Goal: Task Accomplishment & Management: Complete application form

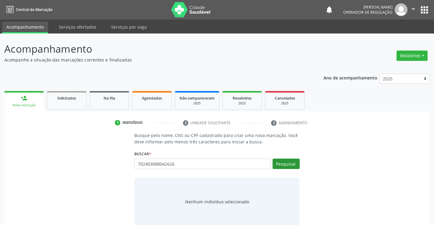
type input "702403088042626"
click at [288, 165] on button "Pesquisar" at bounding box center [285, 164] width 27 height 10
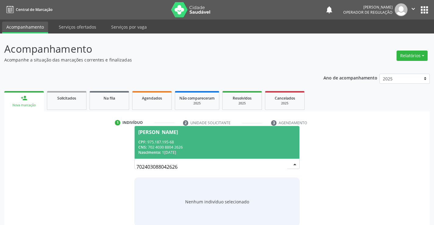
click at [157, 150] on span "Nascimento:" at bounding box center [149, 152] width 23 height 5
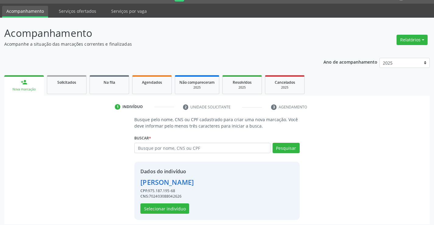
scroll to position [19, 0]
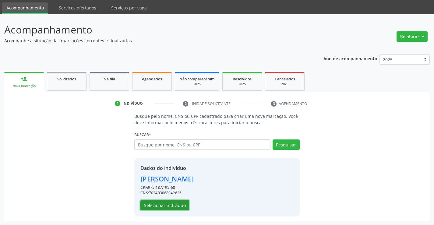
click at [160, 205] on button "Selecionar indivíduo" at bounding box center [164, 205] width 49 height 10
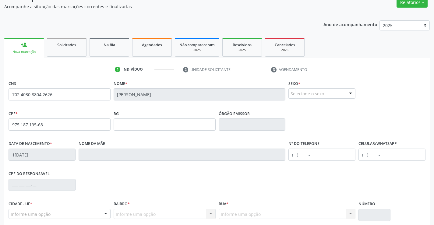
scroll to position [59, 0]
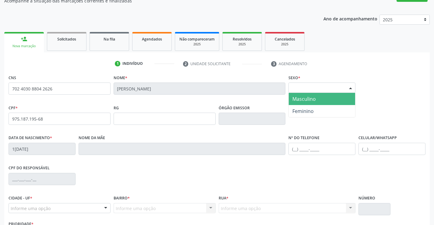
click at [349, 85] on div at bounding box center [350, 88] width 9 height 10
click at [302, 99] on span "Masculino" at bounding box center [303, 99] width 23 height 7
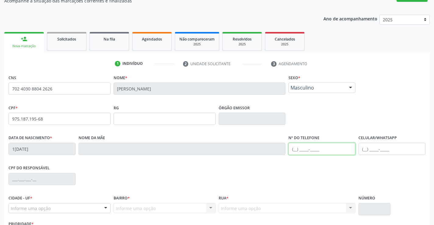
click at [296, 148] on input "text" at bounding box center [321, 149] width 67 height 12
click at [366, 150] on input "text" at bounding box center [391, 149] width 67 height 12
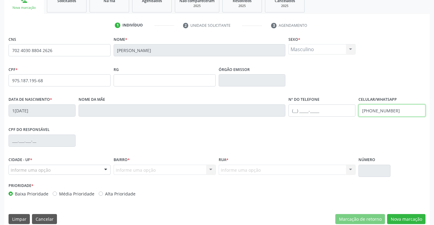
scroll to position [105, 0]
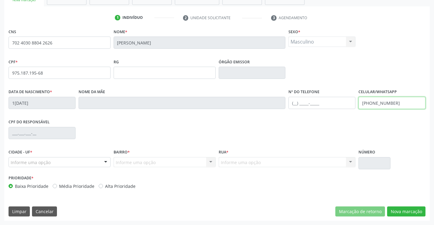
type input "(74) 98141-7919"
click at [104, 161] on div at bounding box center [105, 162] width 9 height 10
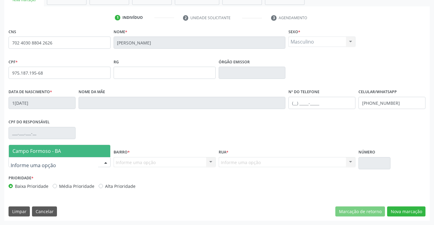
click at [59, 152] on span "Campo Formoso - BA" at bounding box center [36, 151] width 48 height 7
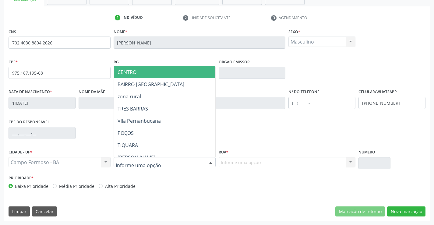
click at [211, 160] on div at bounding box center [210, 162] width 9 height 10
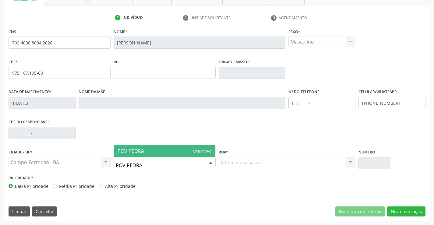
click at [125, 166] on input "POV PEDRA" at bounding box center [159, 165] width 87 height 12
type input "POVOADO DE PEDRA"
click at [198, 151] on span "POVOADO DE PEDRA" at bounding box center [164, 151] width 101 height 12
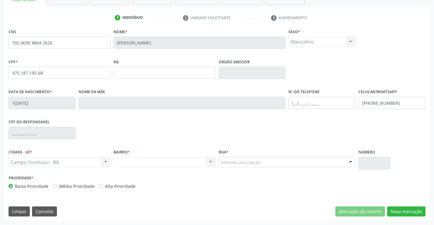
click at [351, 161] on div at bounding box center [350, 162] width 9 height 10
click at [155, 162] on div "Nenhum resultado encontrado para: " " Não há nenhuma opção para ser exibida." at bounding box center [164, 162] width 102 height 10
click at [212, 162] on div "Nenhum resultado encontrado para: " " Não há nenhuma opção para ser exibida." at bounding box center [164, 162] width 102 height 10
click at [209, 162] on div "Nenhum resultado encontrado para: " " Não há nenhuma opção para ser exibida." at bounding box center [164, 162] width 102 height 10
click at [350, 163] on div at bounding box center [350, 162] width 9 height 10
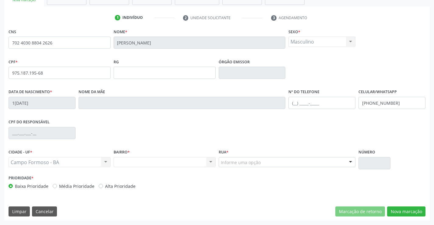
click at [350, 163] on div at bounding box center [350, 162] width 9 height 10
click at [400, 211] on button "Nova marcação" at bounding box center [406, 211] width 38 height 10
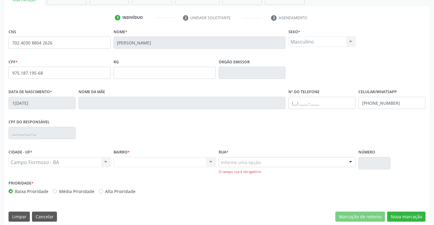
click at [178, 162] on div "Nenhum resultado encontrado para: " " Não há nenhuma opção para ser exibida." at bounding box center [164, 162] width 102 height 10
click at [211, 162] on div "Nenhum resultado encontrado para: " " Não há nenhuma opção para ser exibida." at bounding box center [164, 162] width 102 height 10
click at [349, 162] on div at bounding box center [350, 162] width 9 height 10
click at [200, 183] on div "Prioridade * Baixa Prioridade Média Prioridade Alta Prioridade" at bounding box center [112, 187] width 207 height 16
click at [211, 162] on div "Nenhum resultado encontrado para: " " Não há nenhuma opção para ser exibida." at bounding box center [164, 162] width 102 height 10
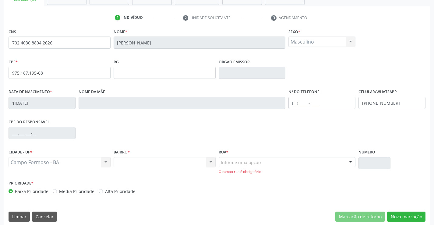
click at [211, 162] on div "Nenhum resultado encontrado para: " " Não há nenhuma opção para ser exibida." at bounding box center [164, 162] width 102 height 10
click at [129, 179] on div "Prioridade * Baixa Prioridade Média Prioridade Alta Prioridade" at bounding box center [112, 187] width 207 height 16
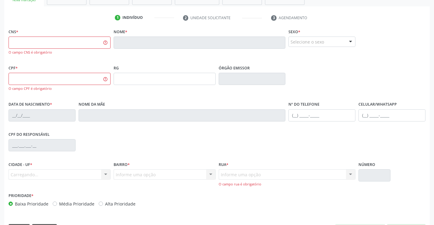
scroll to position [0, 0]
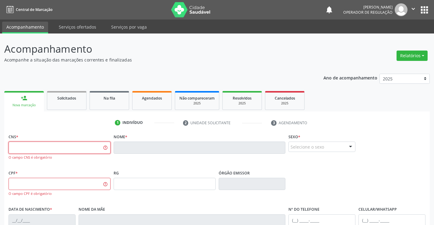
click at [75, 147] on input "text" at bounding box center [60, 147] width 102 height 12
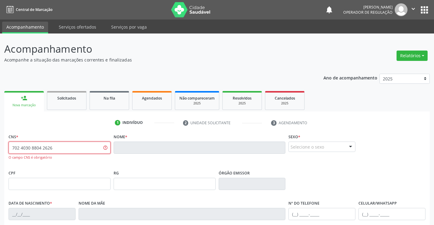
type input "702 4030 8804 2626"
drag, startPoint x: 11, startPoint y: 147, endPoint x: 66, endPoint y: 148, distance: 55.7
click at [66, 148] on input "702 4030 8804 2626" at bounding box center [60, 147] width 102 height 12
click at [25, 99] on div "person_add" at bounding box center [24, 98] width 7 height 7
click at [118, 99] on div "Na fila" at bounding box center [109, 98] width 30 height 6
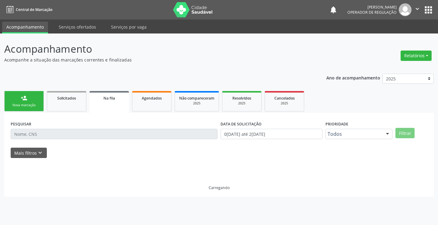
click at [22, 98] on div "person_add" at bounding box center [24, 98] width 7 height 7
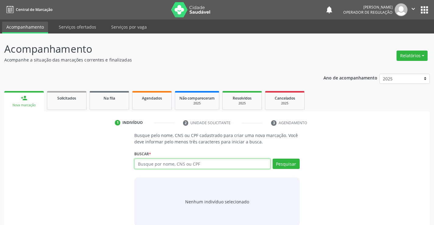
click at [193, 166] on input "text" at bounding box center [202, 164] width 136 height 10
paste input "702 4030 8804 2626"
type input "702 4030 8804 2626"
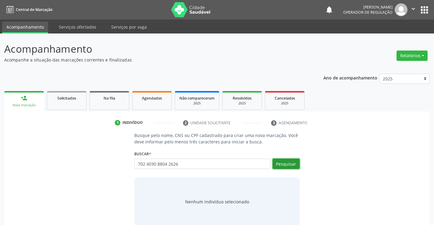
click at [285, 163] on button "Pesquisar" at bounding box center [285, 164] width 27 height 10
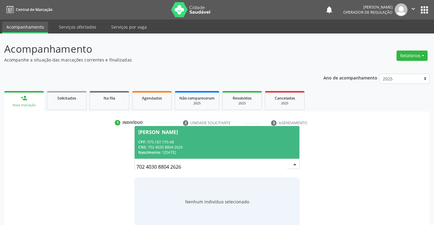
click at [169, 141] on div "CPF: 975.187.195-68" at bounding box center [216, 141] width 157 height 5
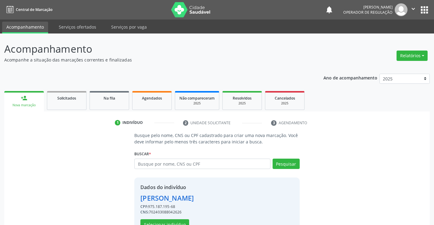
scroll to position [19, 0]
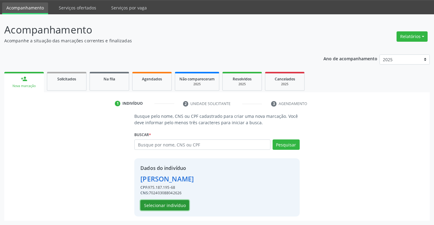
click at [171, 205] on button "Selecionar indivíduo" at bounding box center [164, 205] width 49 height 10
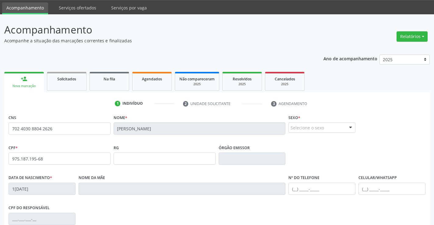
click at [350, 126] on div at bounding box center [350, 128] width 9 height 10
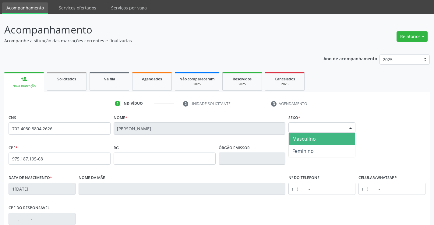
click at [305, 138] on span "Masculino" at bounding box center [303, 138] width 23 height 7
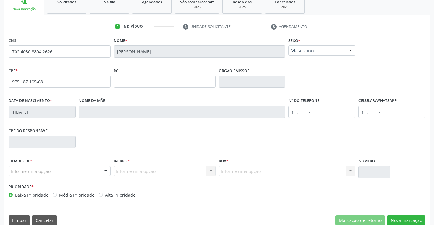
scroll to position [93, 0]
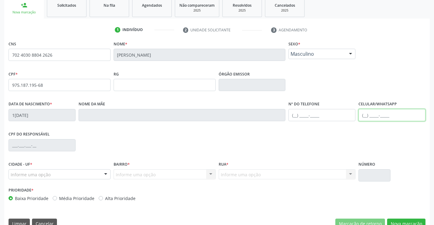
click at [365, 117] on input "text" at bounding box center [391, 115] width 67 height 12
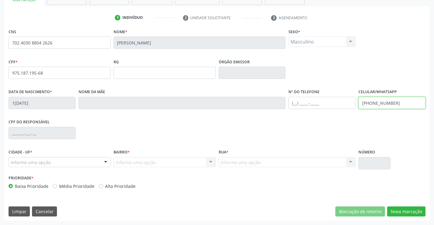
type input "(74) 98141-7919"
click at [106, 162] on div at bounding box center [105, 162] width 9 height 10
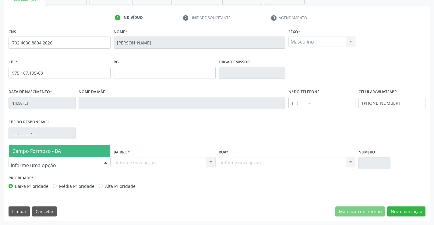
click at [73, 151] on span "Campo Formoso - BA" at bounding box center [59, 151] width 101 height 12
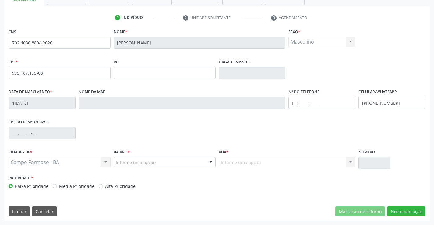
click at [210, 162] on div at bounding box center [210, 162] width 9 height 10
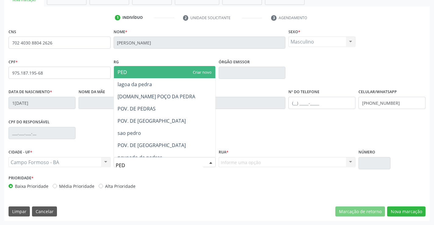
type input "PEDR"
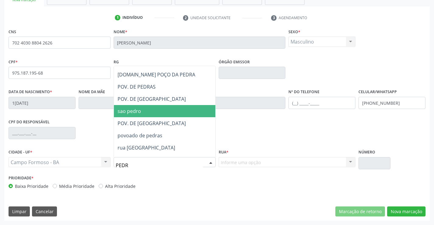
scroll to position [26, 0]
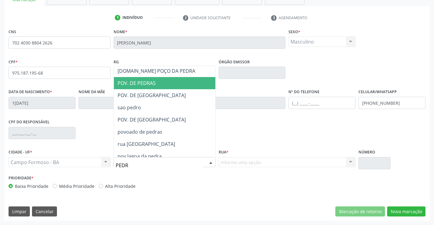
click at [133, 83] on span "POV. DE PEDRAS" at bounding box center [136, 83] width 38 height 7
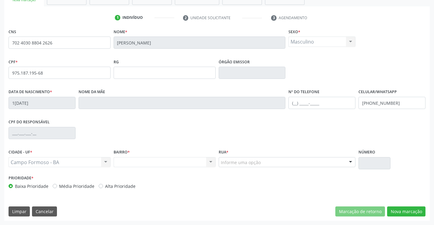
click at [211, 161] on div "Nenhum resultado encontrado para: " " Não há nenhuma opção para ser exibida." at bounding box center [164, 162] width 102 height 10
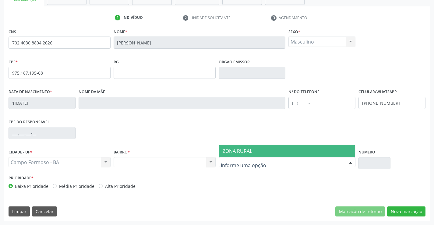
click at [350, 159] on div at bounding box center [350, 162] width 9 height 10
click at [327, 149] on span "ZONA RURAL" at bounding box center [287, 151] width 136 height 12
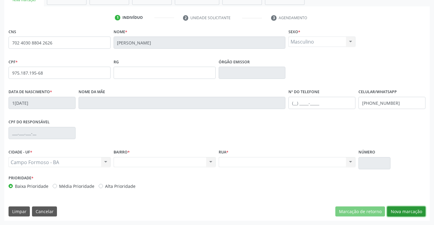
click at [399, 209] on button "Nova marcação" at bounding box center [406, 211] width 38 height 10
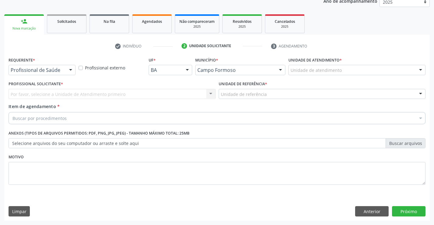
click at [70, 70] on div at bounding box center [70, 70] width 9 height 10
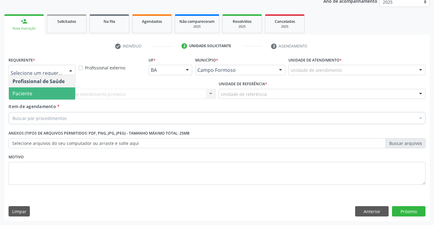
click at [29, 94] on span "Paciente" at bounding box center [22, 93] width 20 height 7
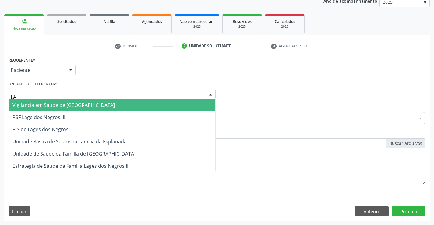
type input "LAG"
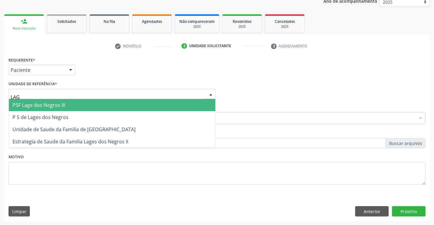
click at [33, 107] on span "PSF Lage dos Negros III" at bounding box center [38, 105] width 53 height 7
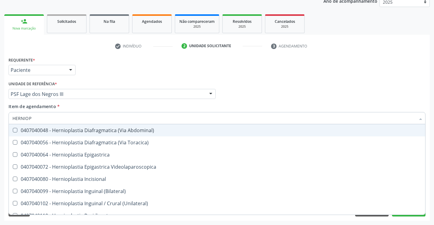
type input "HERNIOPL"
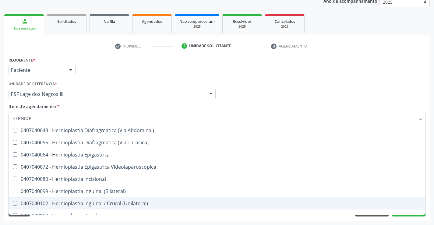
click at [92, 202] on div "0407040102 - Hernioplastia Inguinal / Crural (Unilateral)" at bounding box center [216, 203] width 409 height 5
checkbox \(Unilateral\) "true"
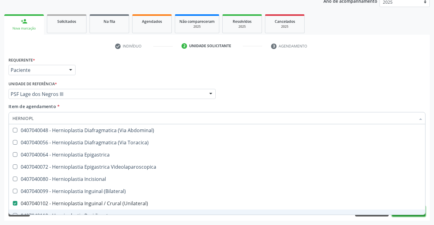
click at [409, 215] on button "Próximo" at bounding box center [408, 211] width 33 height 10
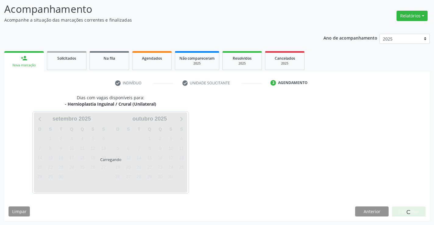
scroll to position [40, 0]
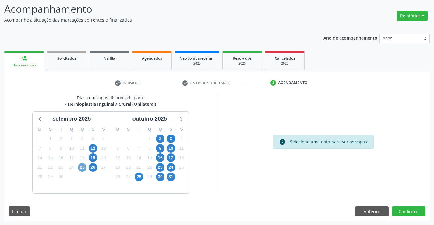
click at [79, 167] on span "25" at bounding box center [82, 167] width 9 height 9
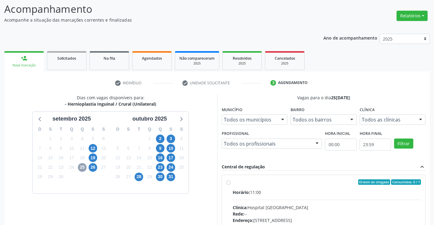
scroll to position [128, 0]
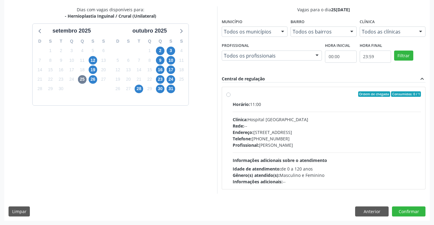
click at [232, 95] on label "Ordem de chegada Consumidos: 0 / 1 Horário: 11:00 Clínica: Hospital Sao Francis…" at bounding box center [326, 137] width 188 height 93
click at [227, 95] on input "Ordem de chegada Consumidos: 0 / 1 Horário: 11:00 Clínica: Hospital Sao Francis…" at bounding box center [228, 93] width 4 height 5
radio input "true"
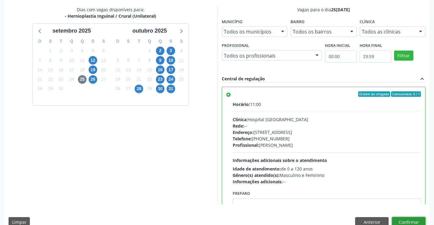
click at [410, 219] on button "Confirmar" at bounding box center [408, 222] width 33 height 10
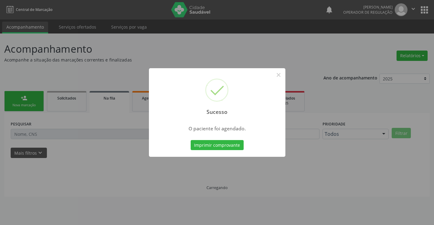
scroll to position [0, 0]
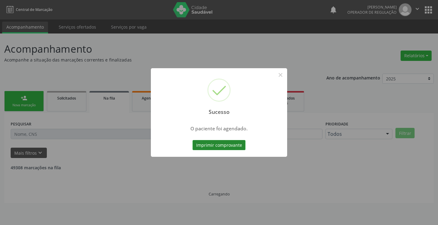
click at [225, 141] on button "Imprimir comprovante" at bounding box center [219, 145] width 53 height 10
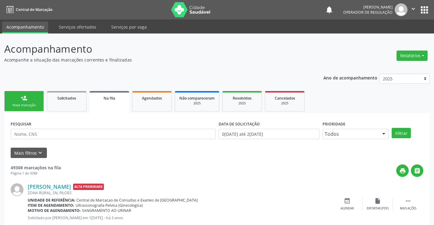
click at [27, 104] on div "Nova marcação" at bounding box center [24, 105] width 30 height 5
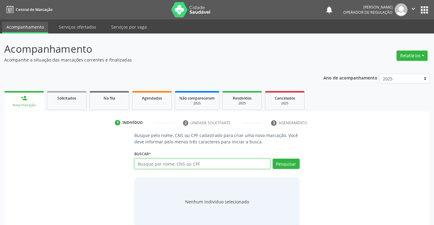
click at [166, 162] on input "text" at bounding box center [202, 164] width 136 height 10
type input "700500312899750"
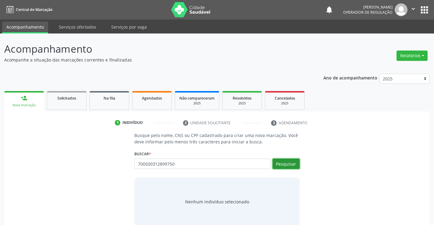
click at [280, 164] on button "Pesquisar" at bounding box center [285, 164] width 27 height 10
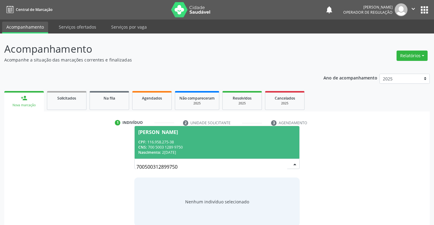
click at [152, 135] on span "Priscila Santos Soares da Silva CPF: 116.958.275-38 CNS: 700 5003 1289 9750 Nas…" at bounding box center [216, 142] width 164 height 33
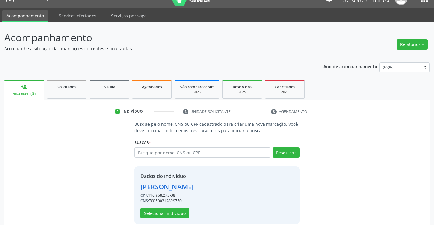
scroll to position [19, 0]
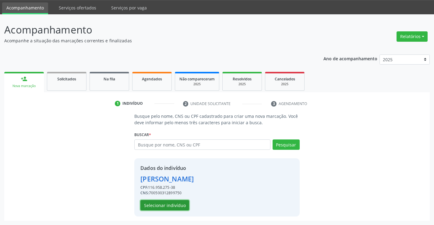
click at [162, 204] on button "Selecionar indivíduo" at bounding box center [164, 205] width 49 height 10
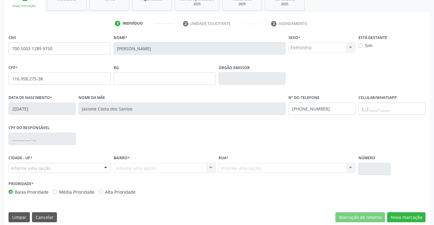
scroll to position [105, 0]
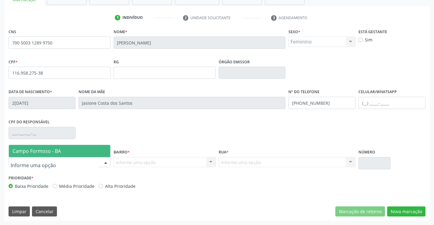
click at [105, 161] on div at bounding box center [105, 162] width 9 height 10
click at [84, 149] on span "Campo Formoso - BA" at bounding box center [59, 151] width 101 height 12
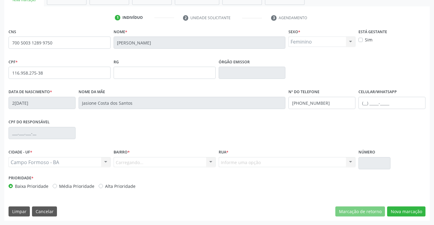
click at [142, 163] on div "Carregando... Nenhum resultado encontrado para: " " Nenhuma opção encontrada. D…" at bounding box center [164, 162] width 102 height 10
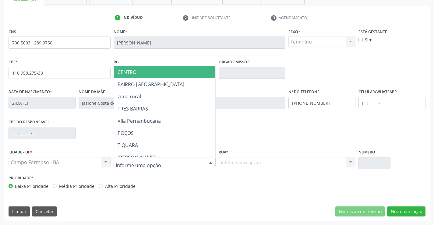
click at [212, 161] on div at bounding box center [210, 162] width 9 height 10
type input "LAG"
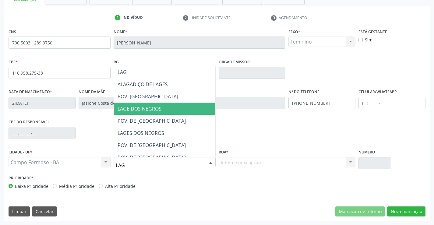
click at [134, 109] on span "LAGE DOS NEGROS" at bounding box center [139, 108] width 44 height 7
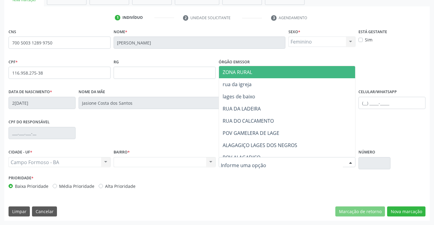
click at [350, 161] on div at bounding box center [350, 162] width 9 height 10
click at [237, 72] on span "ZONA RURAL" at bounding box center [237, 72] width 30 height 7
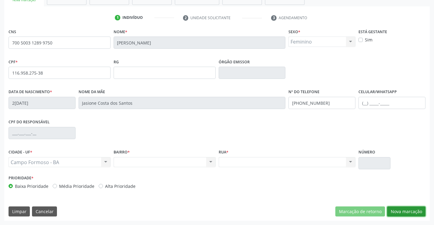
click at [407, 211] on button "Nova marcação" at bounding box center [406, 211] width 38 height 10
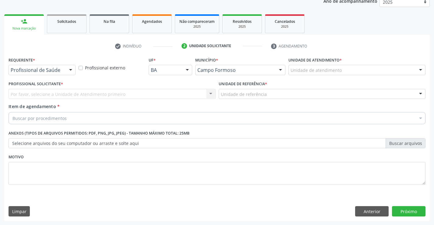
scroll to position [77, 0]
click at [69, 70] on div at bounding box center [70, 70] width 9 height 10
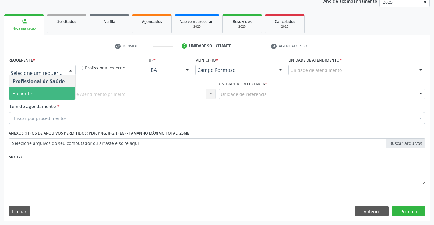
click at [27, 93] on span "Paciente" at bounding box center [22, 93] width 20 height 7
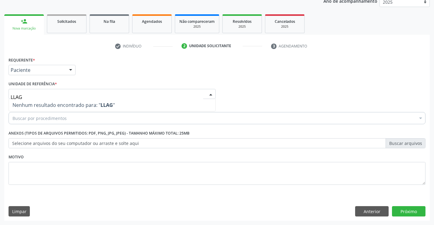
click at [13, 96] on input "LLAG" at bounding box center [107, 97] width 192 height 12
type input "LAG"
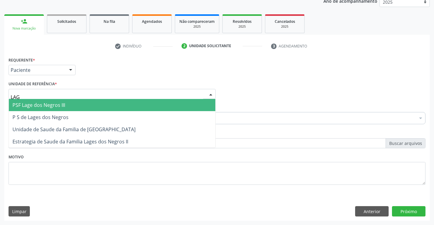
click at [37, 104] on span "PSF Lage dos Negros III" at bounding box center [38, 105] width 53 height 7
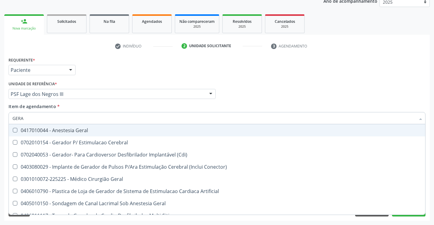
type input "GERAL"
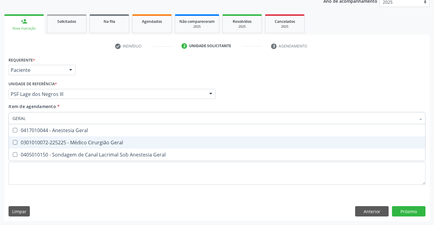
click at [107, 141] on div "0301010072-225225 - Médico Cirurgião Geral" at bounding box center [216, 142] width 409 height 5
checkbox Geral "true"
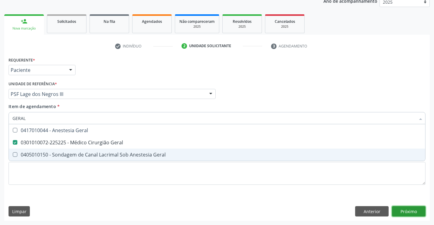
click at [404, 211] on div "Requerente * Paciente Profissional de Saúde Paciente Nenhum resultado encontrad…" at bounding box center [216, 137] width 425 height 165
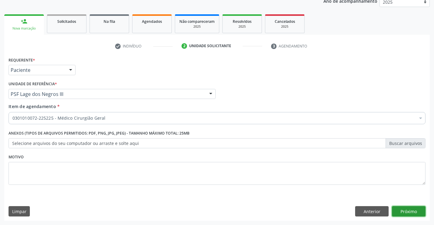
click at [407, 211] on button "Próximo" at bounding box center [408, 211] width 33 height 10
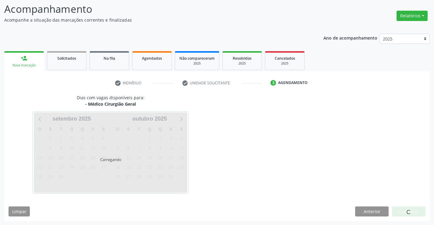
scroll to position [40, 0]
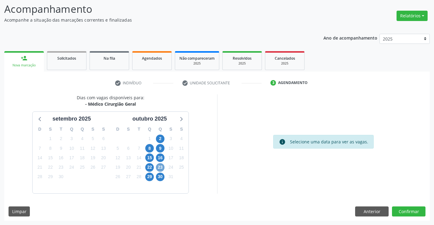
click at [161, 168] on span "23" at bounding box center [160, 167] width 9 height 9
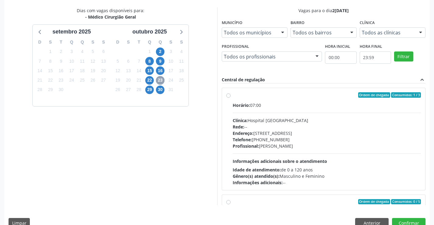
scroll to position [134, 0]
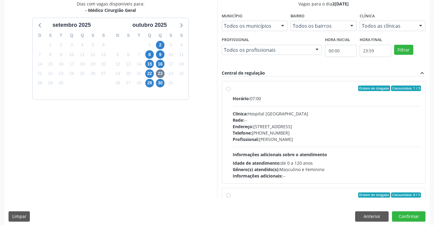
click at [232, 90] on label "Ordem de chegada Consumidos: 1 / 3 Horário: 07:00 Clínica: Hospital Sao Francis…" at bounding box center [326, 131] width 188 height 93
click at [228, 90] on input "Ordem de chegada Consumidos: 1 / 3 Horário: 07:00 Clínica: Hospital Sao Francis…" at bounding box center [228, 87] width 4 height 5
radio input "true"
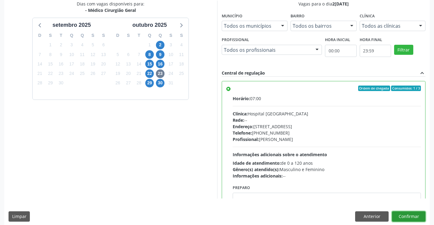
click at [415, 217] on button "Confirmar" at bounding box center [408, 216] width 33 height 10
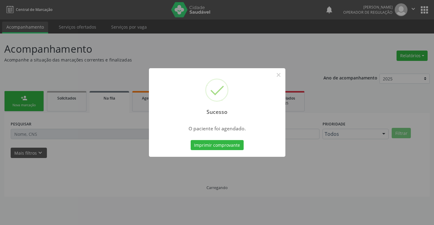
scroll to position [0, 0]
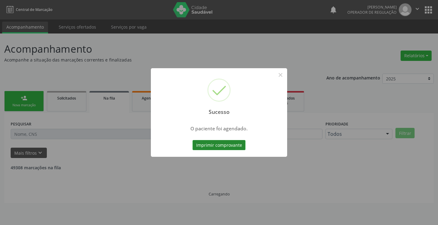
click at [218, 144] on button "Imprimir comprovante" at bounding box center [219, 145] width 53 height 10
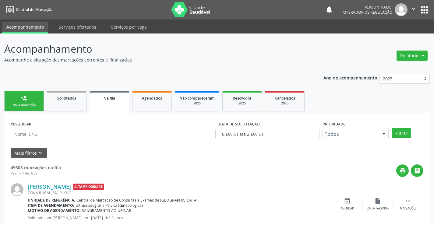
click at [22, 104] on div "Nova marcação" at bounding box center [24, 105] width 30 height 5
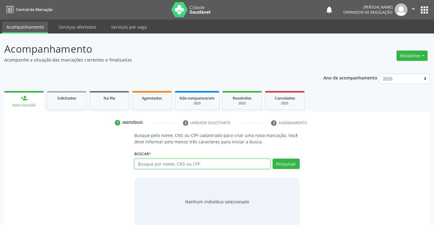
click at [153, 164] on input "text" at bounding box center [202, 164] width 136 height 10
type input "700701473044780"
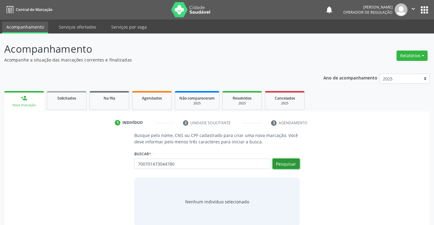
click at [284, 164] on button "Pesquisar" at bounding box center [285, 164] width 27 height 10
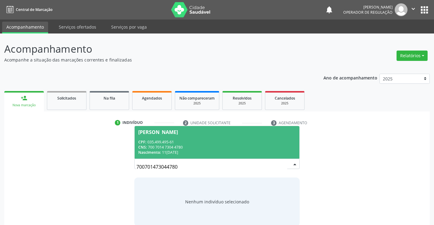
click at [184, 144] on div "CPF: 035.499.495-61" at bounding box center [216, 141] width 157 height 5
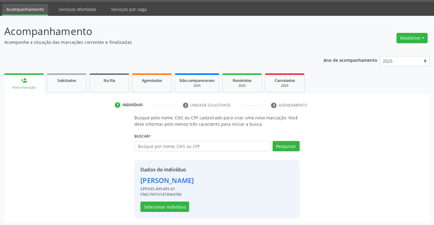
scroll to position [19, 0]
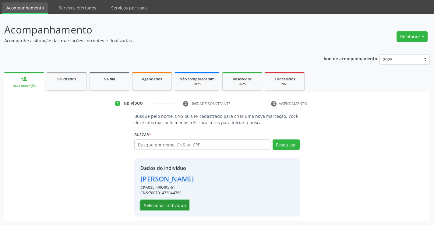
click at [161, 204] on button "Selecionar indivíduo" at bounding box center [164, 205] width 49 height 10
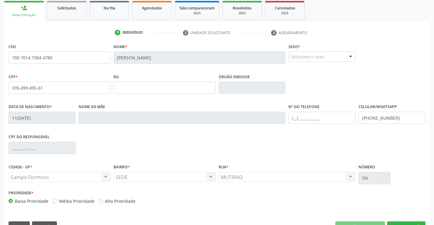
scroll to position [96, 0]
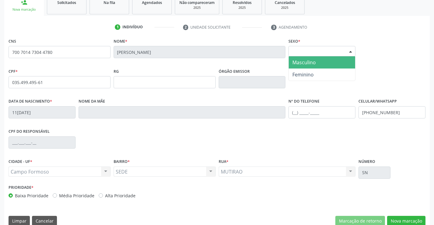
click at [350, 51] on div at bounding box center [350, 51] width 9 height 10
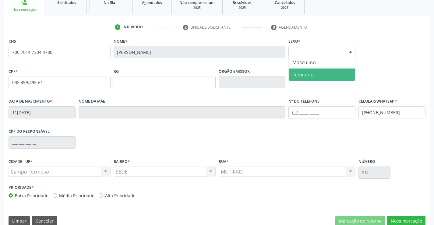
click at [301, 75] on span "Feminino" at bounding box center [302, 74] width 21 height 7
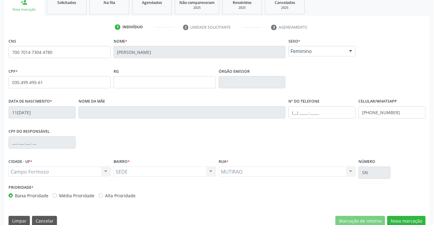
click at [104, 169] on div "Campo Formoso Campo Formoso Nenhum resultado encontrado para: " " Não há nenhum…" at bounding box center [60, 171] width 102 height 10
click at [104, 171] on div "Campo Formoso Campo Formoso Nenhum resultado encontrado para: " " Não há nenhum…" at bounding box center [60, 171] width 102 height 10
click at [106, 172] on div "Campo Formoso Campo Formoso Nenhum resultado encontrado para: " " Não há nenhum…" at bounding box center [60, 171] width 102 height 10
click at [404, 220] on button "Nova marcação" at bounding box center [406, 221] width 38 height 10
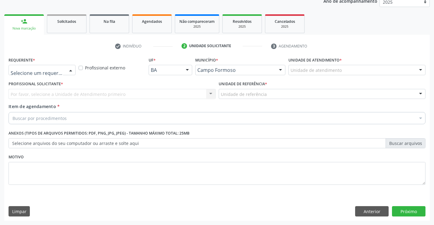
click at [70, 70] on div at bounding box center [70, 70] width 9 height 10
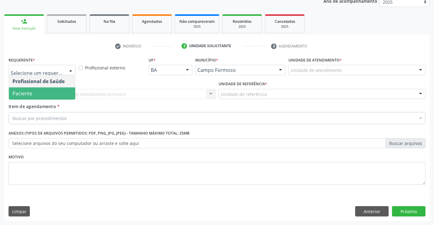
click at [27, 92] on span "Paciente" at bounding box center [22, 93] width 20 height 7
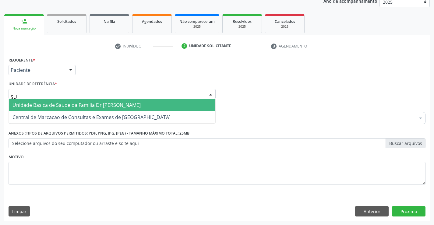
type input "SUD"
click at [47, 106] on span "Unidade Basica de Saude da Familia Dr [PERSON_NAME]" at bounding box center [76, 105] width 128 height 7
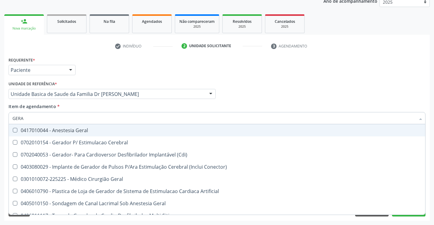
type input "GERAL"
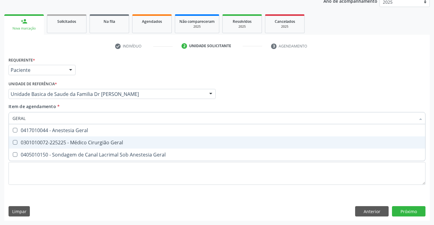
click at [82, 141] on div "0301010072-225225 - Médico Cirurgião Geral" at bounding box center [216, 142] width 409 height 5
checkbox Geral "true"
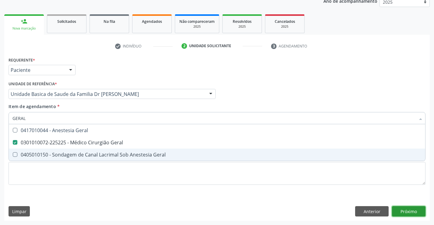
click at [406, 211] on div "Requerente * Paciente Profissional de Saúde Paciente Nenhum resultado encontrad…" at bounding box center [216, 137] width 425 height 165
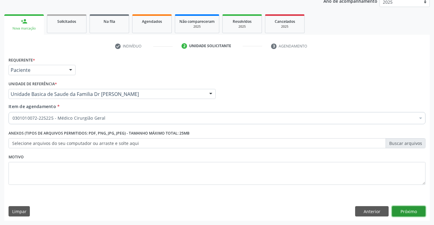
click at [407, 212] on button "Próximo" at bounding box center [408, 211] width 33 height 10
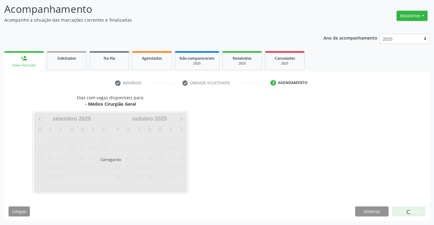
scroll to position [40, 0]
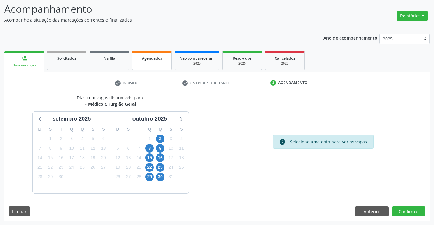
click at [154, 60] on span "Agendados" at bounding box center [152, 58] width 20 height 5
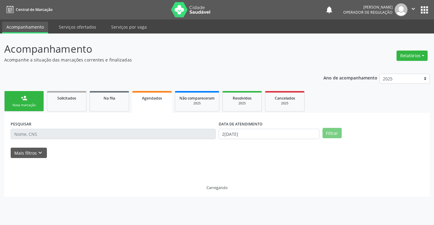
scroll to position [0, 0]
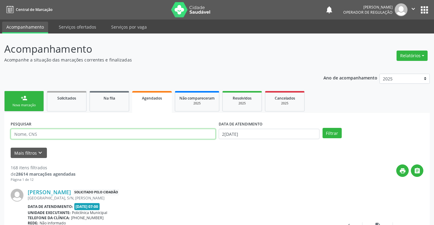
click at [53, 135] on input "text" at bounding box center [113, 134] width 205 height 10
type input "700203430983927"
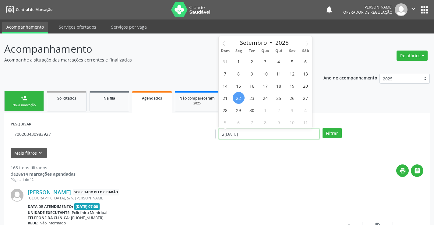
drag, startPoint x: 220, startPoint y: 133, endPoint x: 249, endPoint y: 133, distance: 29.5
click at [249, 133] on input "22/09/2025" at bounding box center [268, 134] width 101 height 10
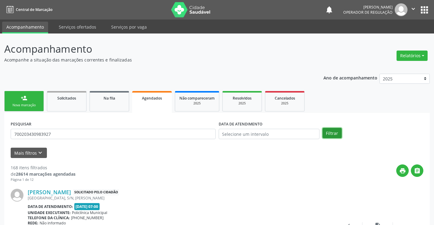
click at [332, 132] on button "Filtrar" at bounding box center [331, 133] width 19 height 10
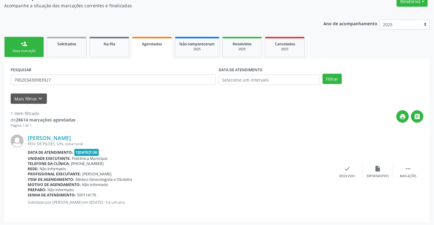
scroll to position [55, 0]
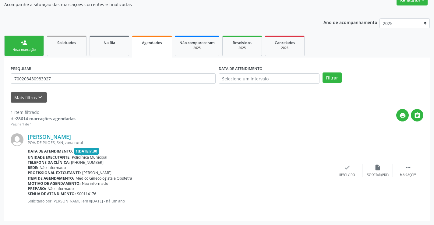
click at [28, 46] on link "person_add Nova marcação" at bounding box center [24, 46] width 40 height 20
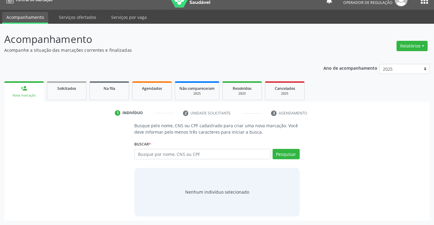
scroll to position [10, 0]
click at [154, 155] on input "text" at bounding box center [202, 154] width 136 height 10
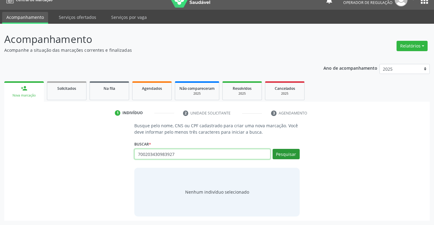
type input "700203430983927"
click at [288, 156] on button "Pesquisar" at bounding box center [285, 154] width 27 height 10
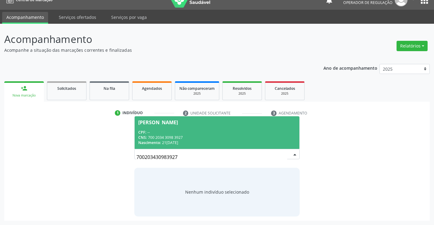
click at [177, 134] on div "CPF: --" at bounding box center [216, 132] width 157 height 5
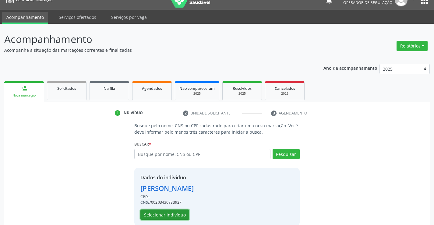
click at [163, 216] on button "Selecionar indivíduo" at bounding box center [164, 214] width 49 height 10
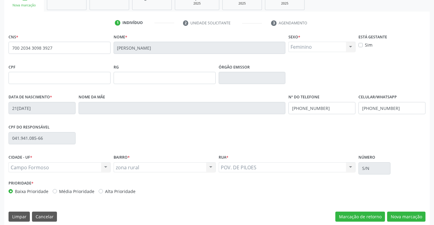
scroll to position [105, 0]
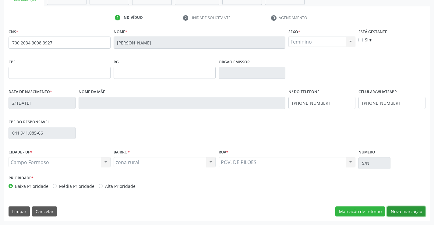
click at [400, 211] on button "Nova marcação" at bounding box center [406, 211] width 38 height 10
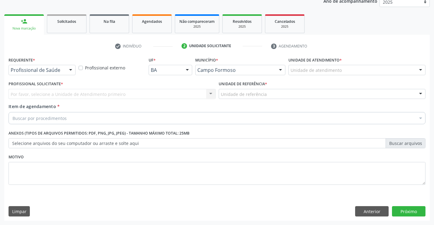
scroll to position [77, 0]
click at [70, 69] on div at bounding box center [70, 70] width 9 height 10
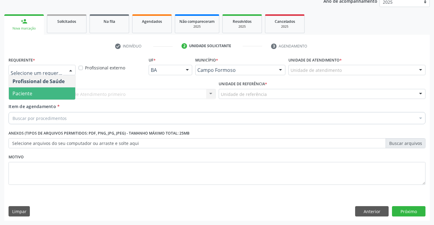
click at [29, 91] on span "Paciente" at bounding box center [22, 93] width 20 height 7
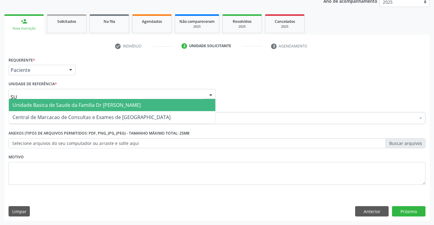
type input "SUD"
click at [41, 106] on span "Unidade Basica de Saude da Familia Dr [PERSON_NAME]" at bounding box center [76, 105] width 128 height 7
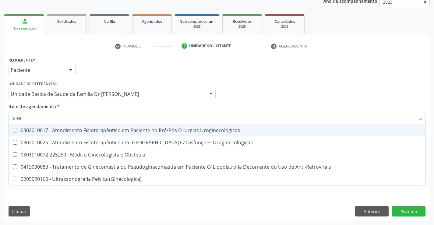
type input "GINEC"
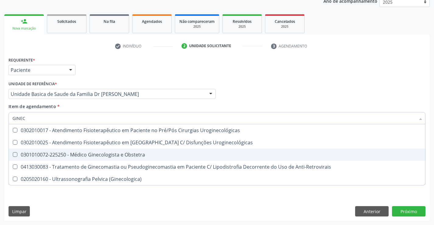
click at [86, 152] on div "0301010072-225250 - Médico Ginecologista e Obstetra" at bounding box center [216, 154] width 409 height 5
checkbox Obstetra "true"
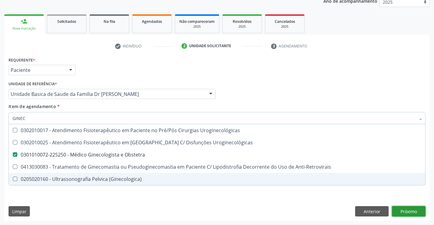
click at [412, 208] on div "Requerente * Paciente Profissional de Saúde Paciente Nenhum resultado encontrad…" at bounding box center [216, 137] width 425 height 165
checkbox Uroginecológicas "true"
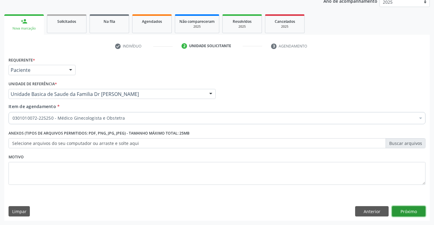
click at [412, 210] on button "Próximo" at bounding box center [408, 211] width 33 height 10
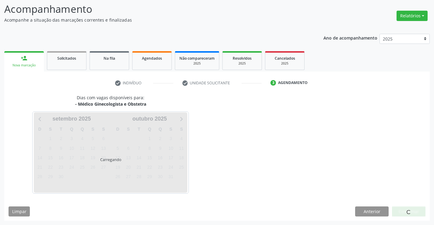
scroll to position [40, 0]
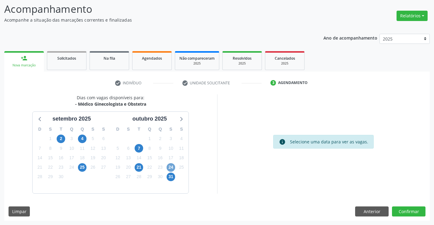
click at [172, 166] on span "24" at bounding box center [170, 167] width 9 height 9
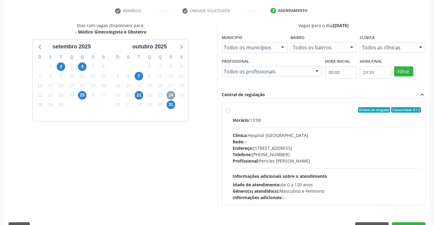
scroll to position [114, 0]
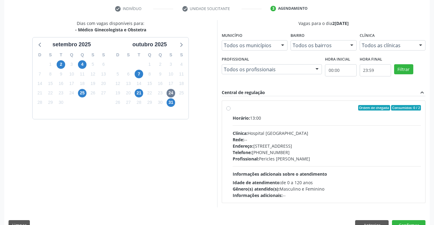
click at [232, 107] on label "Ordem de chegada Consumidos: 0 / 2 Horário: 13:00 Clínica: Hospital Sao Francis…" at bounding box center [326, 151] width 188 height 93
click at [227, 107] on input "Ordem de chegada Consumidos: 0 / 2 Horário: 13:00 Clínica: Hospital Sao Francis…" at bounding box center [228, 107] width 4 height 5
radio input "true"
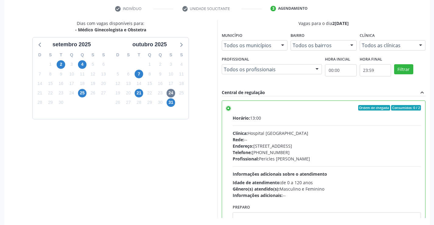
scroll to position [139, 0]
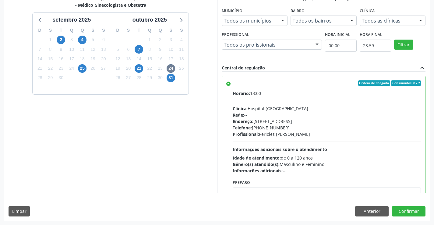
click at [401, 206] on div "Dias com vagas disponíveis para: - Médico Ginecologista e Obstetra setembro 202…" at bounding box center [216, 107] width 425 height 225
click at [403, 211] on button "Confirmar" at bounding box center [408, 211] width 33 height 10
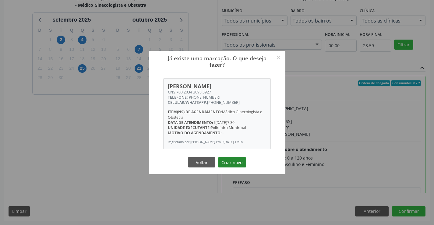
click at [225, 166] on button "Criar novo" at bounding box center [232, 162] width 28 height 10
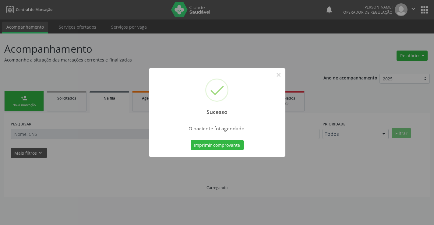
scroll to position [0, 0]
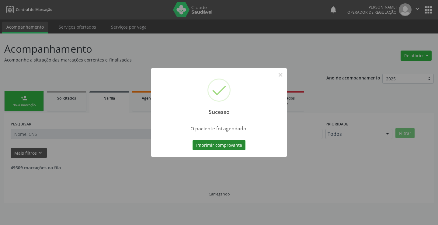
click at [221, 147] on button "Imprimir comprovante" at bounding box center [219, 145] width 53 height 10
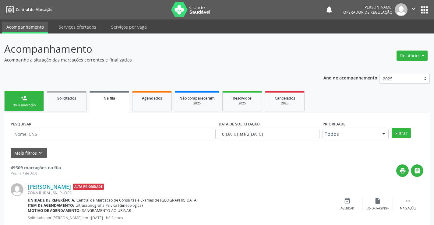
click at [31, 105] on div "Nova marcação" at bounding box center [24, 105] width 30 height 5
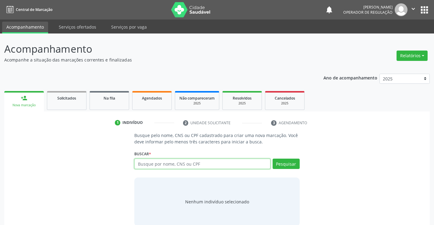
click at [162, 164] on input "text" at bounding box center [202, 164] width 136 height 10
type input "700701473044780"
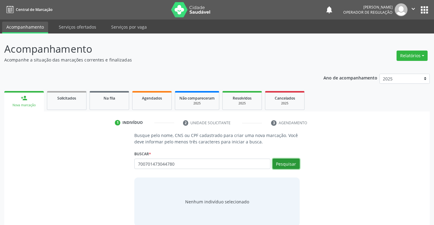
click at [282, 163] on button "Pesquisar" at bounding box center [285, 164] width 27 height 10
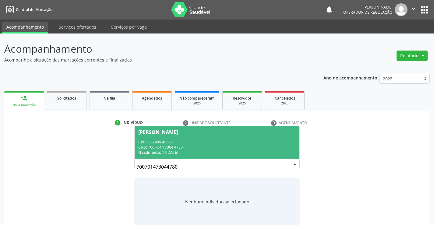
click at [181, 141] on div "CPF: 035.499.495-61" at bounding box center [216, 141] width 157 height 5
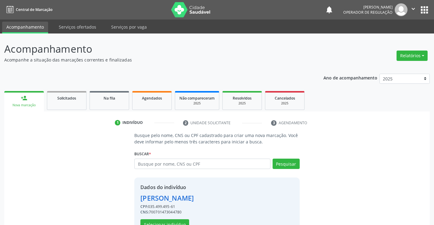
scroll to position [19, 0]
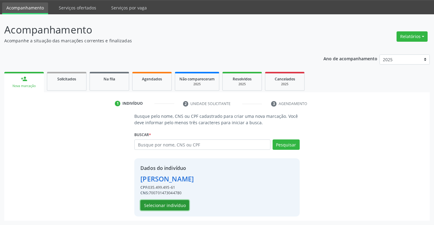
click at [158, 206] on button "Selecionar indivíduo" at bounding box center [164, 205] width 49 height 10
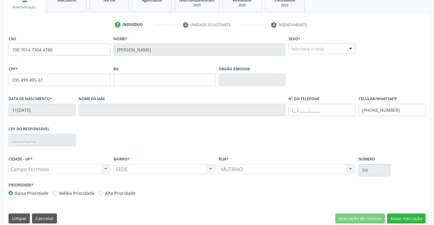
scroll to position [96, 0]
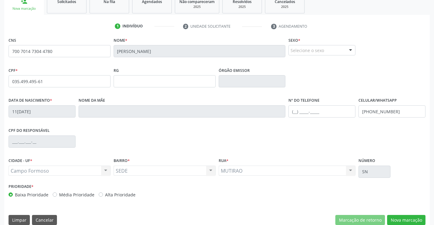
click at [352, 49] on div at bounding box center [350, 50] width 9 height 10
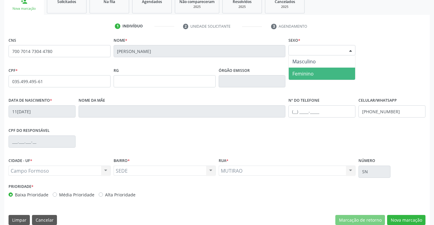
click at [311, 71] on span "Feminino" at bounding box center [302, 73] width 21 height 7
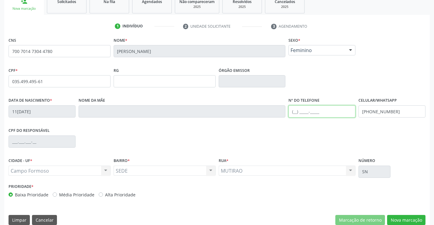
click at [295, 113] on input "text" at bounding box center [321, 111] width 67 height 12
type input "(74) 99976-0617"
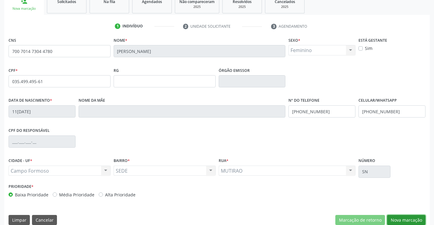
click at [409, 220] on button "Nova marcação" at bounding box center [406, 220] width 38 height 10
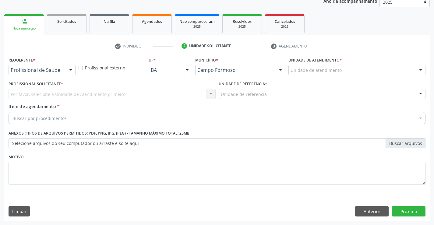
scroll to position [77, 0]
click at [70, 68] on div at bounding box center [70, 70] width 9 height 10
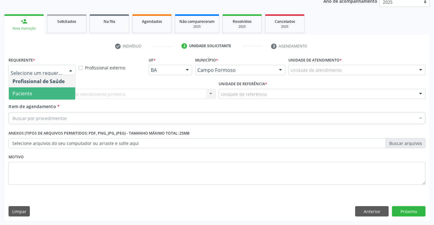
click at [35, 91] on span "Paciente" at bounding box center [42, 93] width 66 height 12
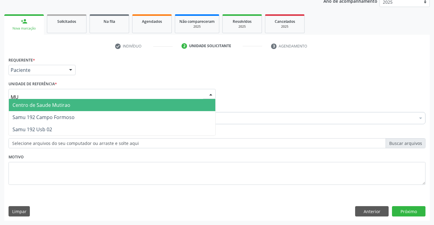
type input "MUT"
click at [32, 104] on span "Centro de Saude Mutirao" at bounding box center [41, 105] width 58 height 7
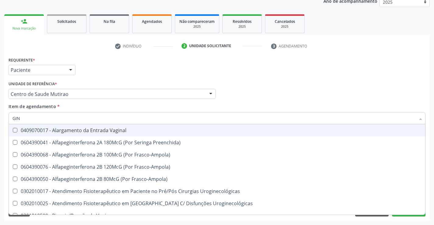
type input "GINE"
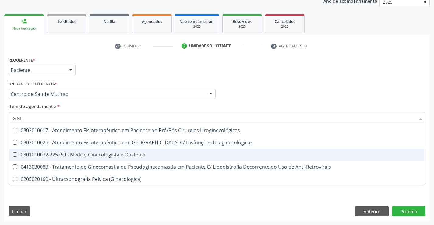
click at [89, 152] on div "0301010072-225250 - Médico Ginecologista e Obstetra" at bounding box center [216, 154] width 409 height 5
checkbox Obstetra "true"
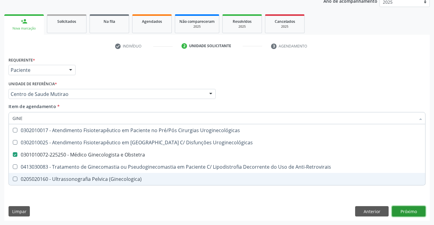
click at [408, 211] on div "Requerente * Paciente Profissional de Saúde Paciente Nenhum resultado encontrad…" at bounding box center [216, 137] width 425 height 165
checkbox Uroginecológicas "true"
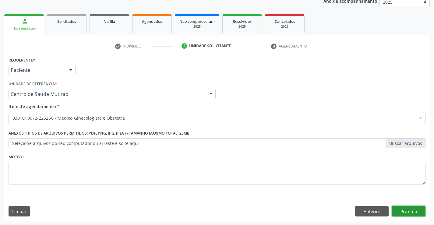
click at [411, 212] on button "Próximo" at bounding box center [408, 211] width 33 height 10
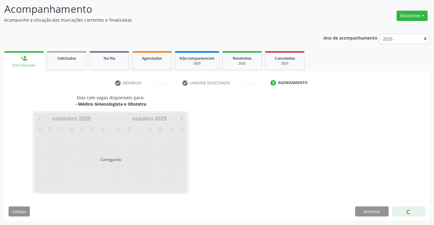
scroll to position [40, 0]
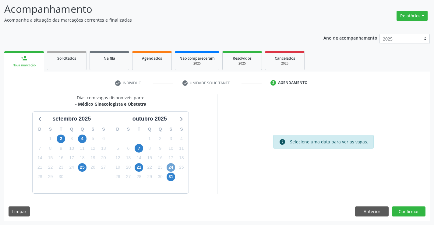
click at [169, 167] on span "24" at bounding box center [170, 167] width 9 height 9
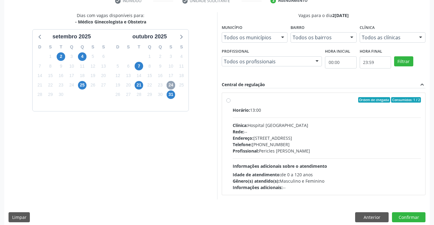
scroll to position [128, 0]
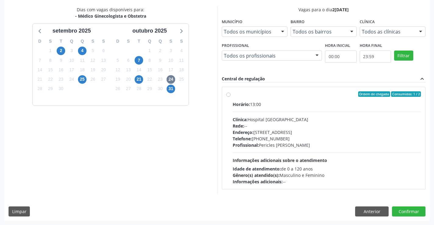
click at [232, 95] on label "Ordem de chegada Consumidos: 1 / 2 Horário: 13:00 Clínica: Hospital [GEOGRAPHIC…" at bounding box center [326, 137] width 188 height 93
click at [227, 95] on input "Ordem de chegada Consumidos: 1 / 2 Horário: 13:00 Clínica: Hospital [GEOGRAPHIC…" at bounding box center [228, 93] width 4 height 5
radio input "true"
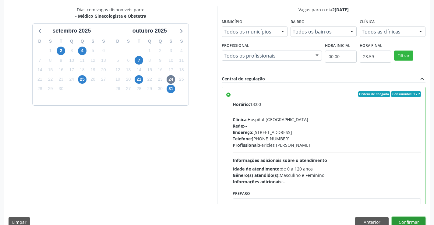
click at [399, 221] on button "Confirmar" at bounding box center [408, 222] width 33 height 10
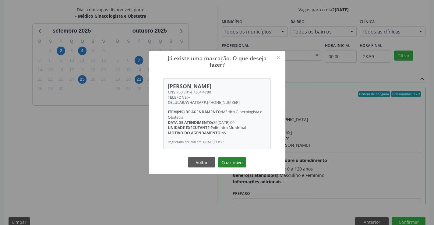
click at [231, 161] on button "Criar novo" at bounding box center [232, 162] width 28 height 10
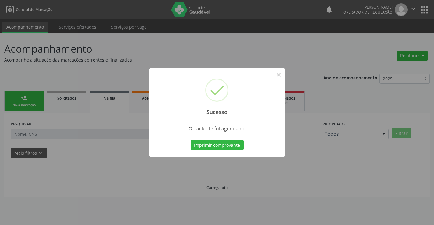
scroll to position [0, 0]
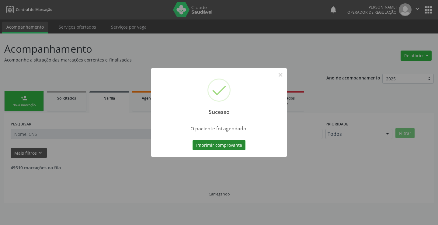
click at [209, 145] on button "Imprimir comprovante" at bounding box center [219, 145] width 53 height 10
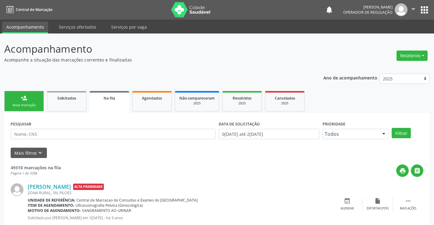
click at [24, 103] on div "Nova marcação" at bounding box center [24, 105] width 30 height 5
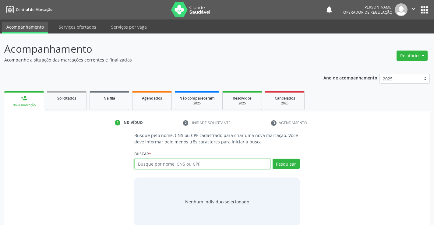
click at [158, 166] on input "text" at bounding box center [202, 164] width 136 height 10
type input "708100588178933"
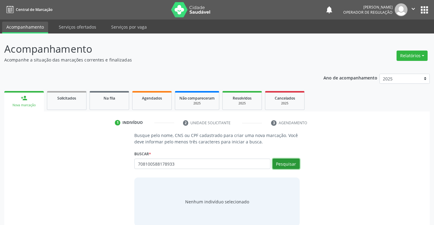
click at [288, 160] on button "Pesquisar" at bounding box center [285, 164] width 27 height 10
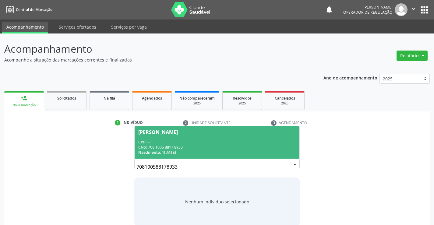
click at [192, 145] on div "CNS: 708 1005 8817 8933" at bounding box center [216, 147] width 157 height 5
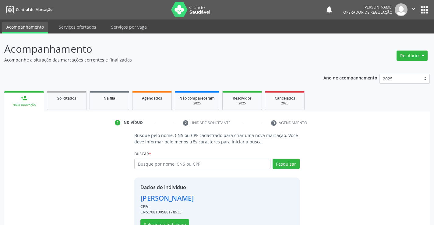
scroll to position [19, 0]
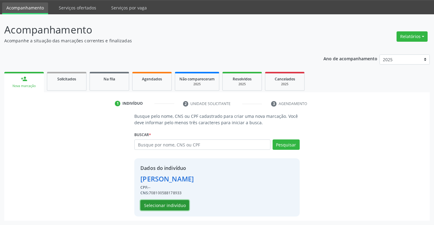
click at [163, 203] on button "Selecionar indivíduo" at bounding box center [164, 205] width 49 height 10
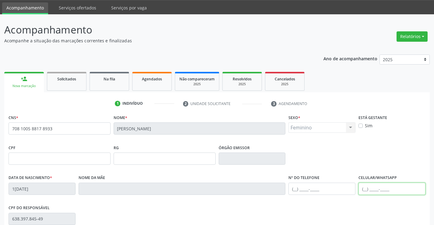
click at [365, 189] on input "text" at bounding box center [391, 189] width 67 height 12
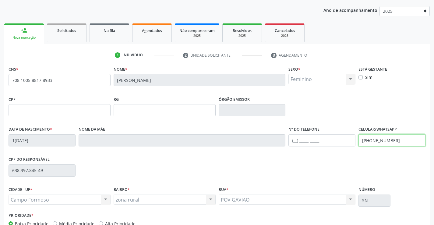
scroll to position [105, 0]
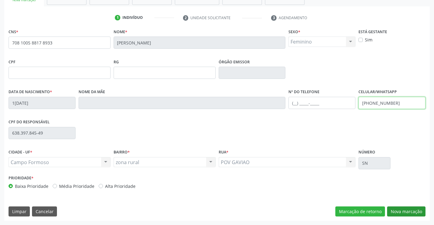
type input "(74) 98151-2941"
click at [409, 212] on button "Nova marcação" at bounding box center [406, 211] width 38 height 10
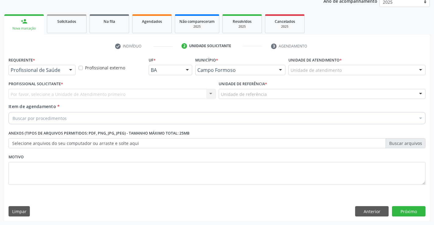
scroll to position [77, 0]
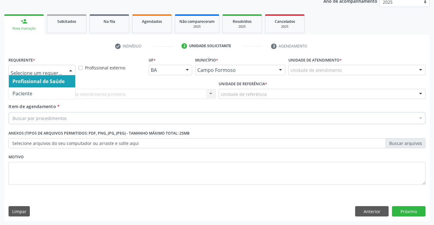
click at [70, 69] on div at bounding box center [70, 70] width 9 height 10
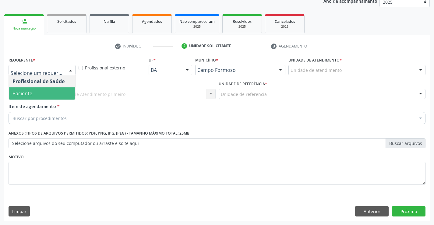
click at [34, 93] on span "Paciente" at bounding box center [42, 93] width 66 height 12
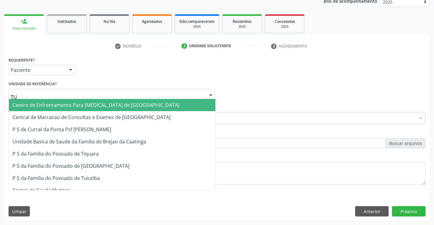
type input "TUI"
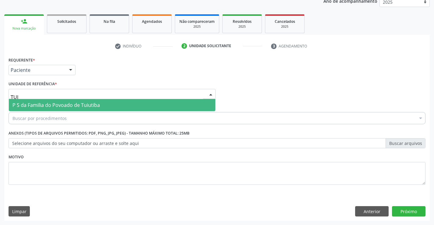
click at [58, 105] on span "P S da Familia do Povoado de Tuiutiba" at bounding box center [55, 105] width 87 height 7
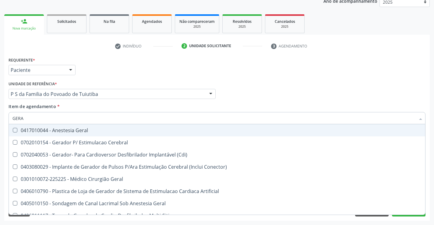
type input "GERAL"
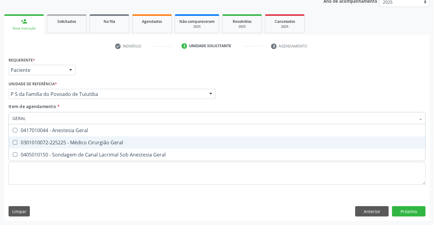
click at [88, 140] on div "0301010072-225225 - Médico Cirurgião Geral" at bounding box center [216, 142] width 409 height 5
checkbox Geral "true"
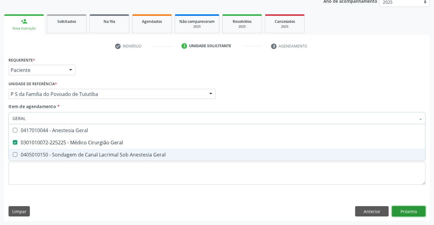
click at [406, 211] on div "Requerente * Paciente Profissional de Saúde Paciente Nenhum resultado encontrad…" at bounding box center [216, 137] width 425 height 165
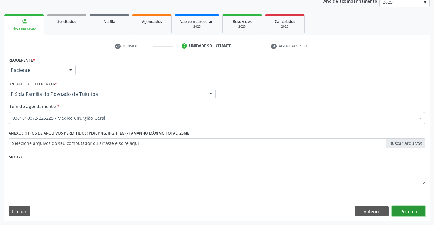
click at [400, 211] on button "Próximo" at bounding box center [408, 211] width 33 height 10
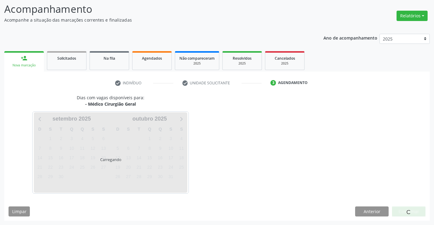
scroll to position [40, 0]
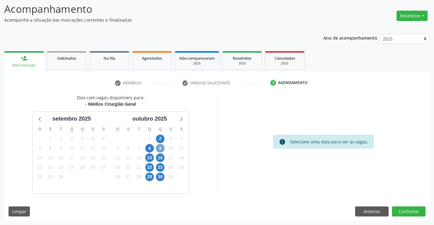
click at [160, 148] on span "9" at bounding box center [160, 148] width 9 height 9
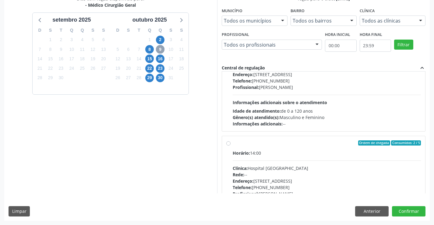
scroll to position [87, 0]
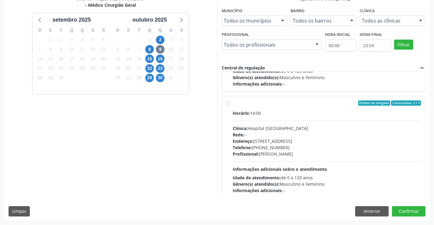
click at [232, 103] on label "Ordem de chegada Consumidos: 2 / 5 Horário: 14:00 Clínica: Hospital Sao Francis…" at bounding box center [326, 146] width 188 height 93
click at [228, 103] on input "Ordem de chegada Consumidos: 2 / 5 Horário: 14:00 Clínica: Hospital Sao Francis…" at bounding box center [228, 102] width 4 height 5
radio input "true"
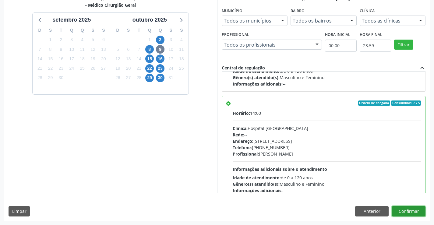
click at [408, 212] on button "Confirmar" at bounding box center [408, 211] width 33 height 10
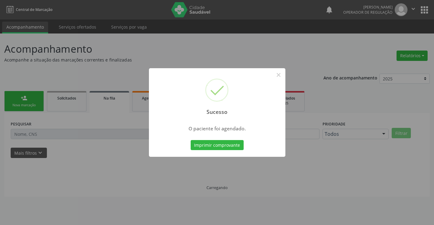
scroll to position [0, 0]
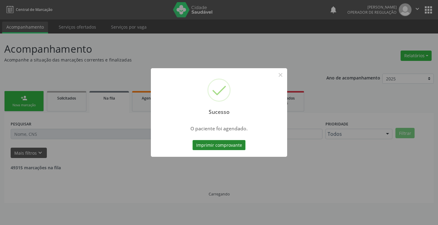
click at [212, 146] on button "Imprimir comprovante" at bounding box center [219, 145] width 53 height 10
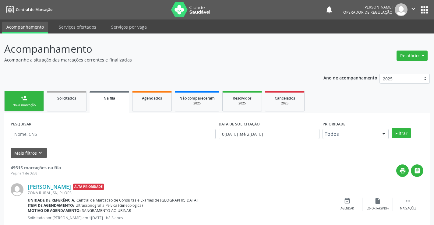
click at [37, 103] on div "Nova marcação" at bounding box center [24, 105] width 30 height 5
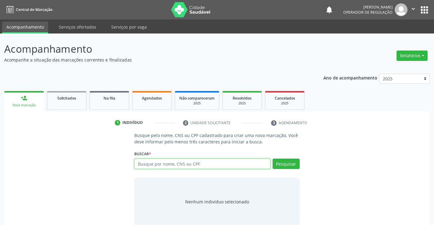
click at [172, 163] on input "text" at bounding box center [202, 164] width 136 height 10
type input "702806113842464"
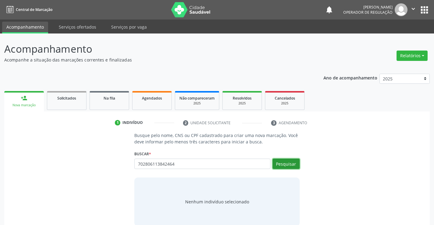
click at [287, 166] on button "Pesquisar" at bounding box center [285, 164] width 27 height 10
type input "702806113842464"
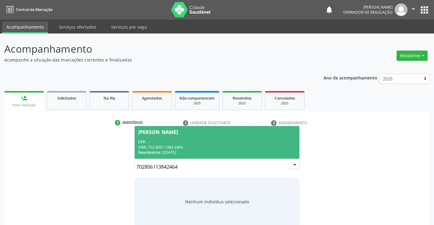
click at [172, 140] on div "CPF: --" at bounding box center [216, 141] width 157 height 5
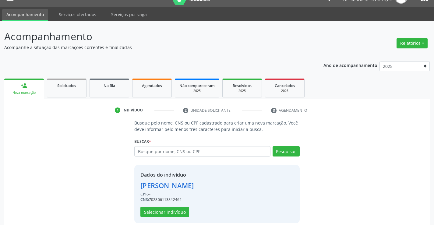
scroll to position [19, 0]
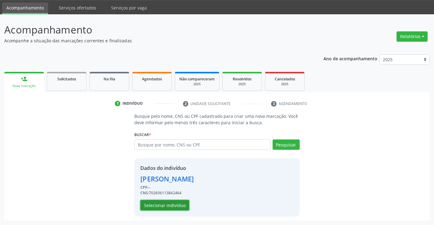
click at [165, 208] on button "Selecionar indivíduo" at bounding box center [164, 205] width 49 height 10
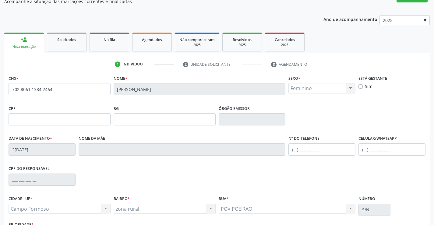
scroll to position [71, 0]
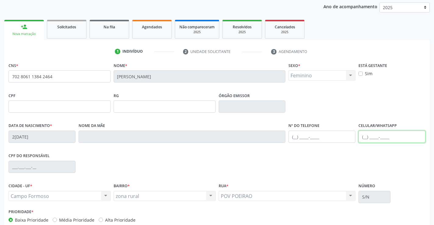
click at [365, 138] on input "text" at bounding box center [391, 137] width 67 height 12
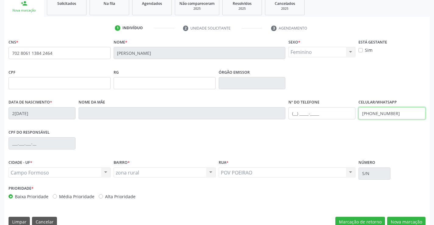
scroll to position [105, 0]
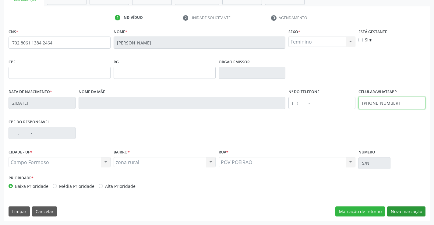
type input "(74) 99961-5884"
click at [402, 212] on button "Nova marcação" at bounding box center [406, 211] width 38 height 10
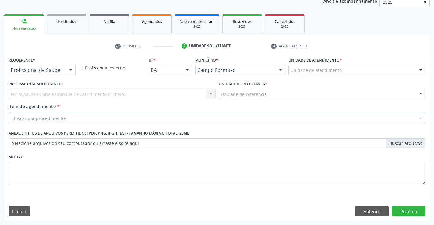
scroll to position [77, 0]
click at [69, 68] on div at bounding box center [70, 70] width 9 height 10
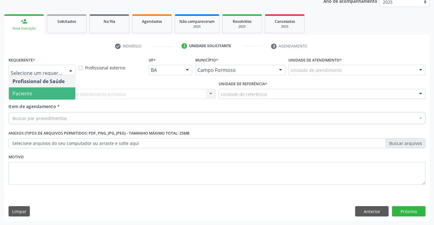
click at [16, 96] on span "Paciente" at bounding box center [22, 93] width 20 height 7
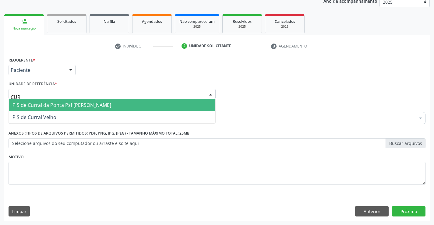
type input "CURR"
click at [37, 107] on span "P S de Curral da Ponta Psf [PERSON_NAME]" at bounding box center [61, 105] width 99 height 7
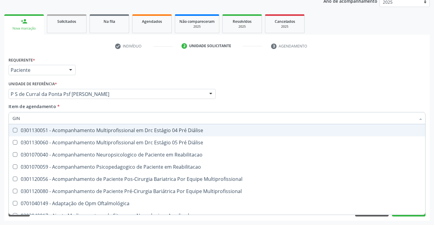
type input "GINE"
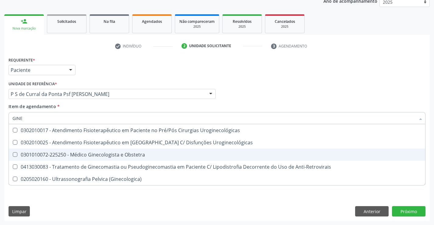
click at [84, 152] on div "0301010072-225250 - Médico Ginecologista e Obstetra" at bounding box center [216, 154] width 409 height 5
checkbox Obstetra "true"
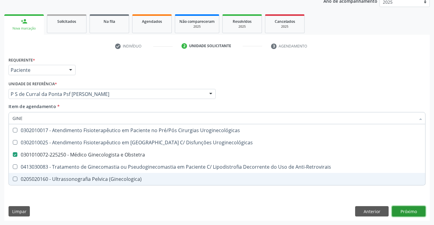
click at [408, 211] on div "Requerente * Paciente Profissional de Saúde Paciente Nenhum resultado encontrad…" at bounding box center [216, 137] width 425 height 165
checkbox Uroginecológicas "true"
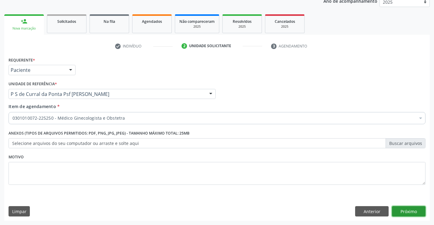
click at [408, 212] on button "Próximo" at bounding box center [408, 211] width 33 height 10
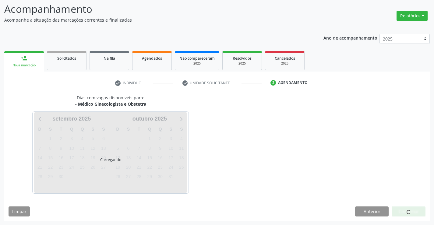
scroll to position [40, 0]
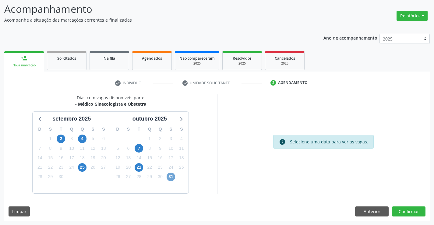
click at [168, 176] on span "31" at bounding box center [170, 177] width 9 height 9
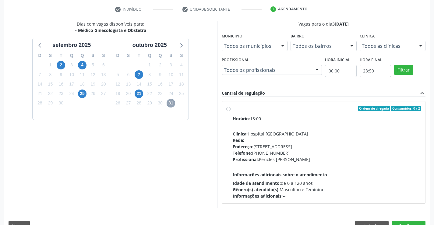
scroll to position [116, 0]
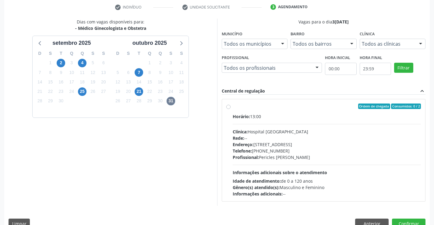
click at [232, 106] on label "Ordem de chegada Consumidos: 0 / 2 Horário: 13:00 Clínica: Hospital Sao Francis…" at bounding box center [326, 149] width 188 height 93
click at [227, 106] on input "Ordem de chegada Consumidos: 0 / 2 Horário: 13:00 Clínica: Hospital Sao Francis…" at bounding box center [228, 105] width 4 height 5
radio input "true"
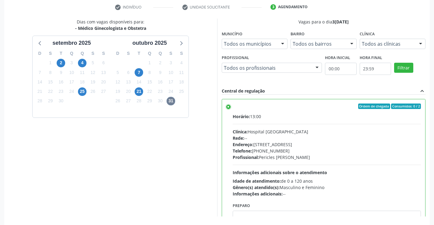
scroll to position [139, 0]
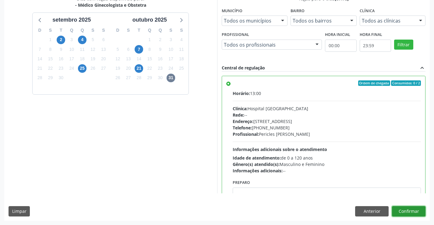
click at [399, 210] on button "Confirmar" at bounding box center [408, 211] width 33 height 10
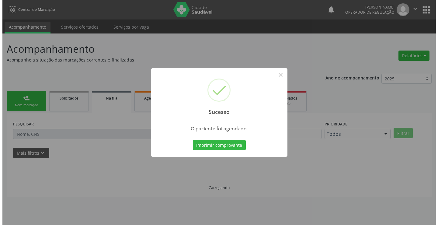
scroll to position [0, 0]
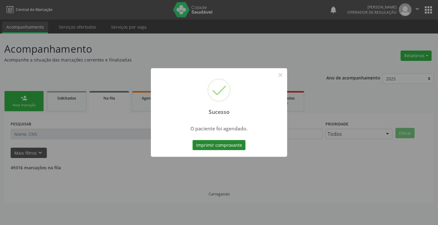
click at [227, 144] on button "Imprimir comprovante" at bounding box center [219, 145] width 53 height 10
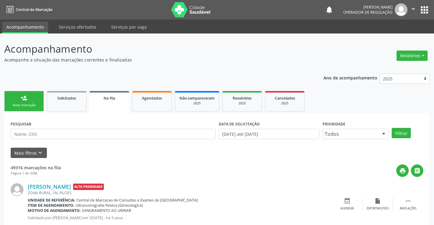
click at [24, 104] on div "Nova marcação" at bounding box center [24, 105] width 30 height 5
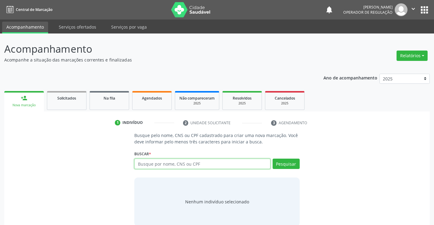
click at [151, 162] on input "text" at bounding box center [202, 164] width 136 height 10
type input "705206428829278"
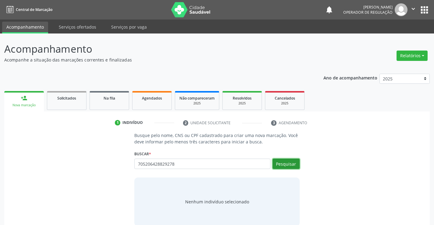
click at [285, 163] on button "Pesquisar" at bounding box center [285, 164] width 27 height 10
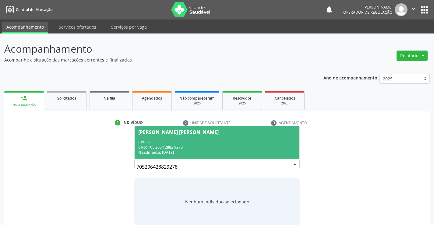
click at [166, 138] on span "[PERSON_NAME] [PERSON_NAME] CPF: -- CNS: 705 2064 2882 9278 Nascimento: [DATE]" at bounding box center [216, 142] width 164 height 33
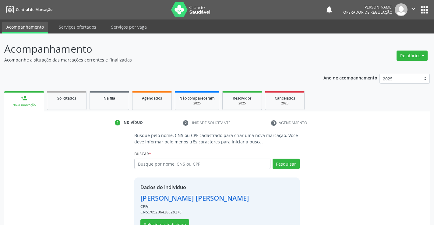
scroll to position [19, 0]
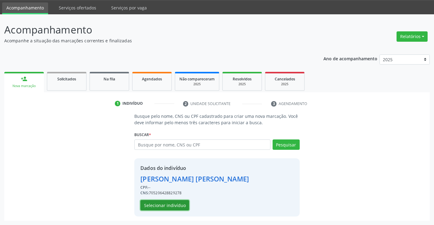
click at [166, 204] on button "Selecionar indivíduo" at bounding box center [164, 205] width 49 height 10
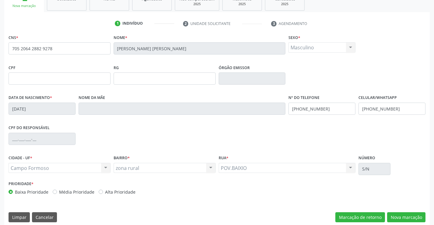
scroll to position [105, 0]
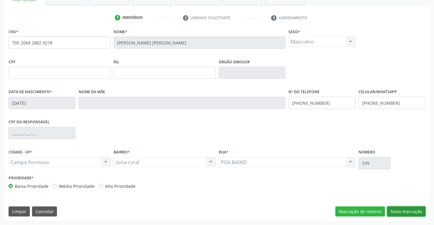
click at [401, 212] on button "Nova marcação" at bounding box center [406, 211] width 38 height 10
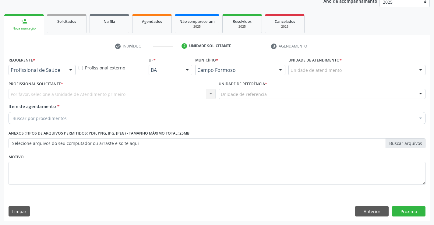
scroll to position [77, 0]
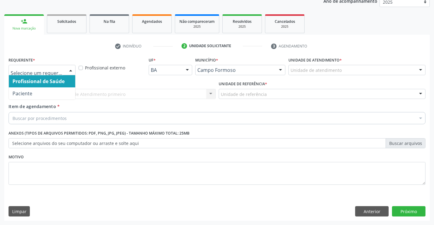
click at [70, 69] on div at bounding box center [70, 70] width 9 height 10
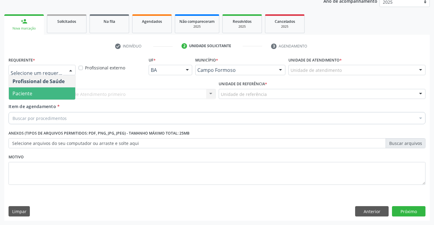
click at [29, 92] on span "Paciente" at bounding box center [22, 93] width 20 height 7
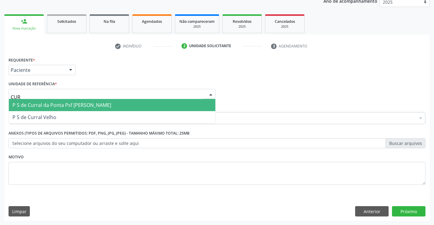
type input "CURR"
click at [96, 104] on span "P S de Curral da Ponta Psf [PERSON_NAME]" at bounding box center [61, 105] width 99 height 7
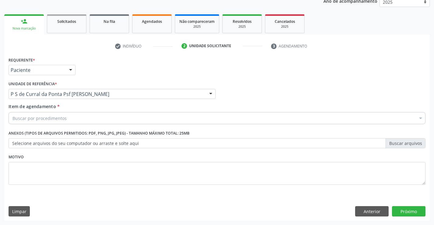
click at [71, 117] on div "Buscar por procedimentos" at bounding box center [217, 118] width 417 height 12
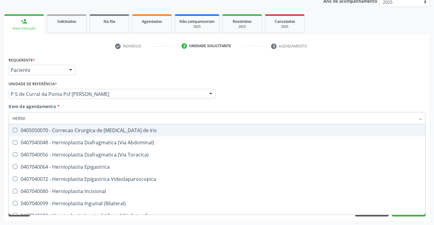
type input "HERNIO"
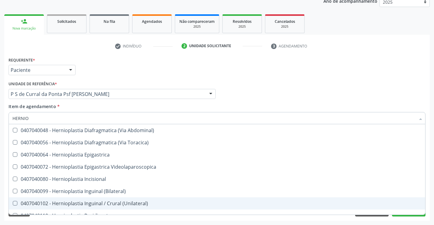
click at [106, 203] on div "0407040102 - Hernioplastia Inguinal / Crural (Unilateral)" at bounding box center [216, 203] width 409 height 5
checkbox \(Unilateral\) "true"
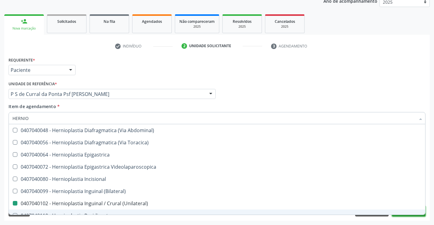
click at [399, 215] on button "Próximo" at bounding box center [408, 211] width 33 height 10
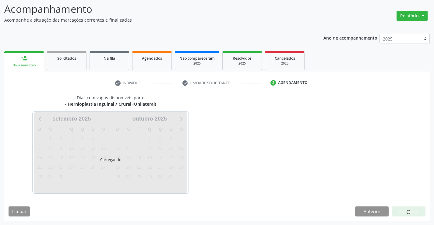
scroll to position [40, 0]
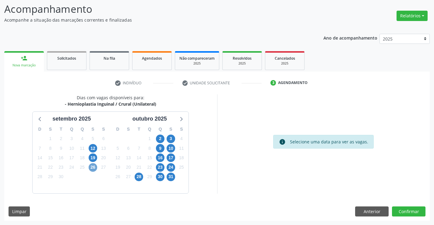
click at [92, 167] on span "26" at bounding box center [93, 167] width 9 height 9
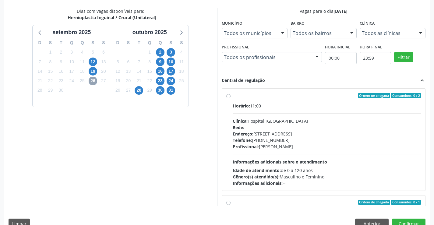
scroll to position [131, 0]
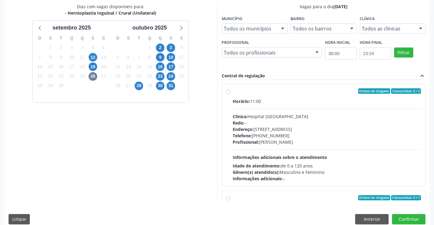
click at [232, 92] on label "Ordem de chegada Consumidos: 0 / 2 Horário: 11:00 Clínica: Hospital [GEOGRAPHIC…" at bounding box center [326, 134] width 188 height 93
click at [228, 92] on input "Ordem de chegada Consumidos: 0 / 2 Horário: 11:00 Clínica: Hospital [GEOGRAPHIC…" at bounding box center [228, 90] width 4 height 5
radio input "true"
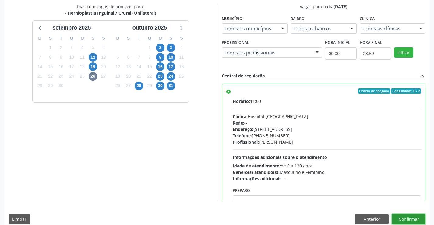
click at [403, 221] on button "Confirmar" at bounding box center [408, 219] width 33 height 10
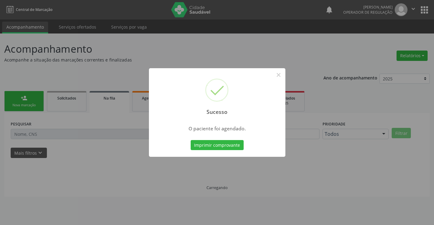
scroll to position [0, 0]
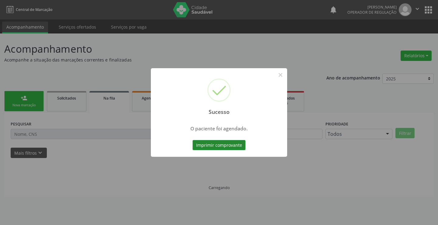
click at [222, 146] on button "Imprimir comprovante" at bounding box center [219, 145] width 53 height 10
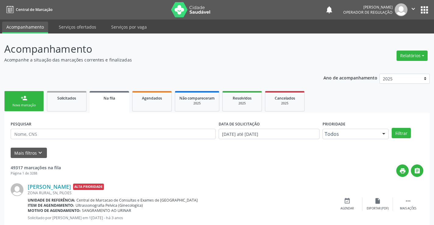
click at [25, 99] on div "person_add" at bounding box center [24, 98] width 7 height 7
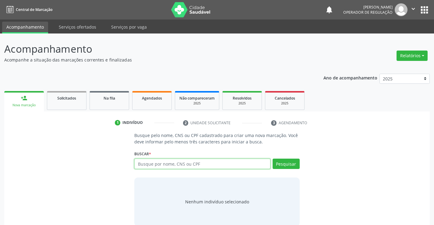
click at [170, 165] on input "text" at bounding box center [202, 164] width 136 height 10
type input "702408511208027"
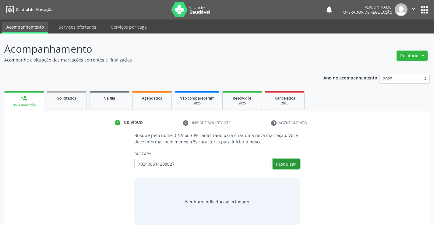
click at [285, 165] on button "Pesquisar" at bounding box center [285, 164] width 27 height 10
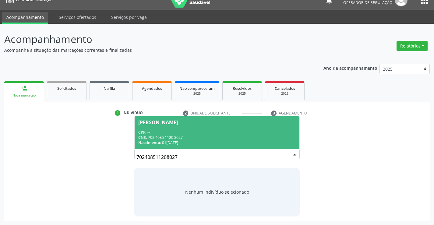
click at [166, 135] on div "CNS: 702 4085 1120 8027" at bounding box center [216, 137] width 157 height 5
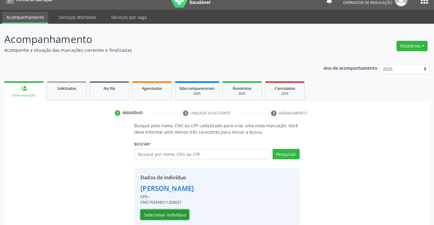
click at [169, 214] on button "Selecionar indivíduo" at bounding box center [164, 214] width 49 height 10
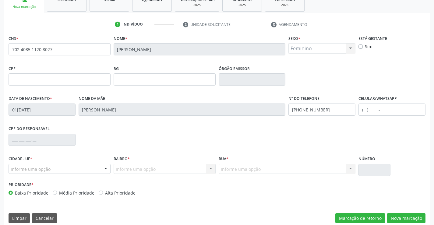
scroll to position [105, 0]
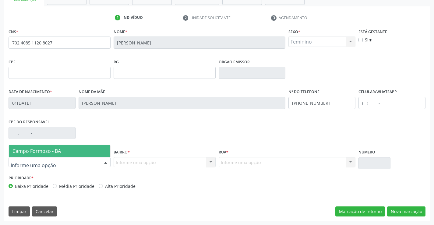
click at [106, 162] on div at bounding box center [105, 162] width 9 height 10
click at [68, 152] on span "Campo Formoso - BA" at bounding box center [59, 151] width 101 height 12
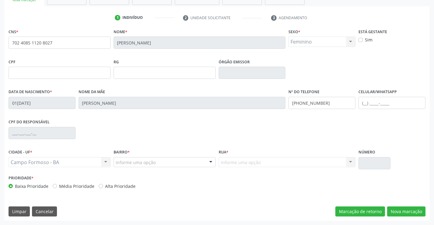
click at [210, 162] on div at bounding box center [210, 162] width 9 height 10
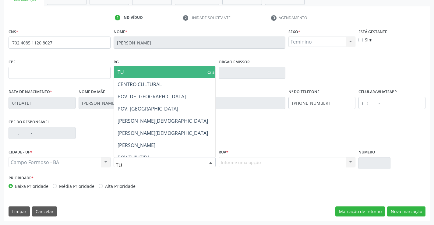
type input "TUI"
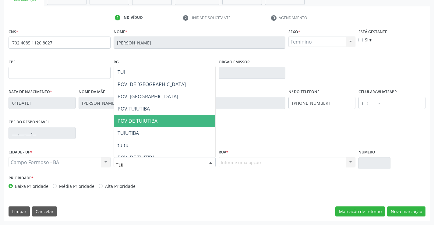
click at [140, 118] on span "POV DE TUIUTIBA" at bounding box center [137, 120] width 40 height 7
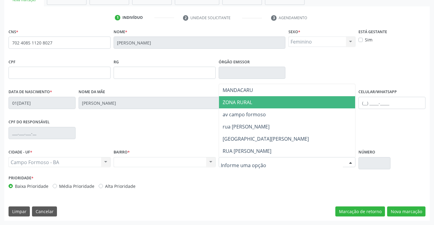
click at [237, 103] on span "ZONA RURAL" at bounding box center [237, 102] width 30 height 7
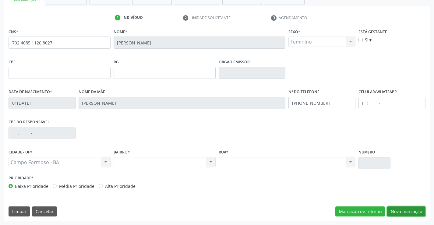
click at [408, 213] on button "Nova marcação" at bounding box center [406, 211] width 38 height 10
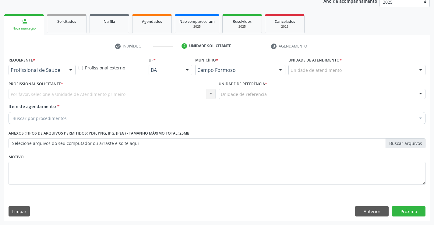
scroll to position [77, 0]
click at [70, 69] on div at bounding box center [70, 70] width 9 height 10
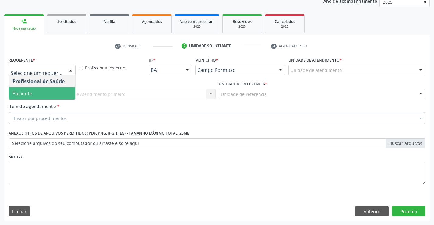
click at [46, 92] on span "Paciente" at bounding box center [42, 93] width 66 height 12
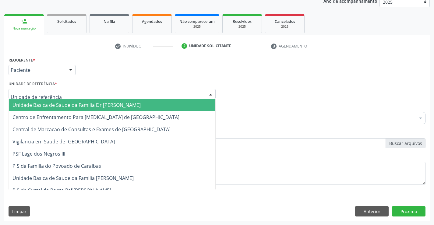
click at [60, 93] on div at bounding box center [112, 94] width 207 height 10
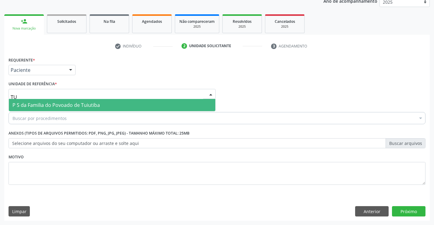
type input "TUI"
click at [47, 104] on span "P S da Familia do Povoado de Tuiutiba" at bounding box center [55, 105] width 87 height 7
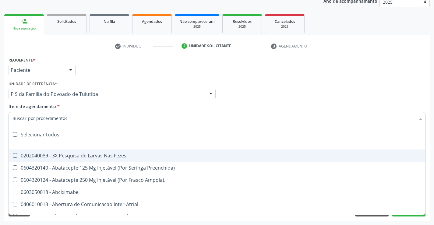
click at [26, 120] on input "Item de agendamento *" at bounding box center [213, 118] width 403 height 12
click at [38, 120] on input "Item de agendamento *" at bounding box center [213, 118] width 403 height 12
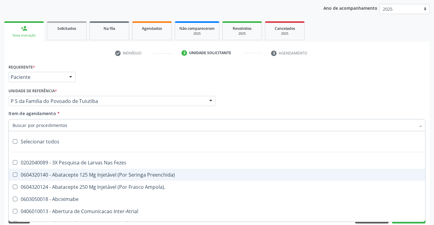
scroll to position [71, 0]
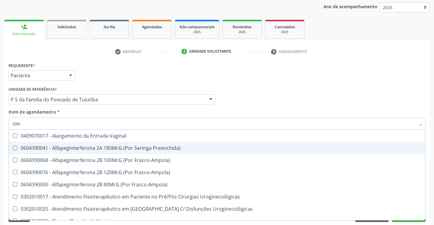
type input "GINE"
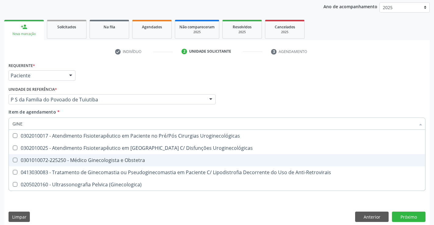
click at [68, 159] on div "0301010072-225250 - Médico Ginecologista e Obstetra" at bounding box center [216, 160] width 409 height 5
checkbox Obstetra "true"
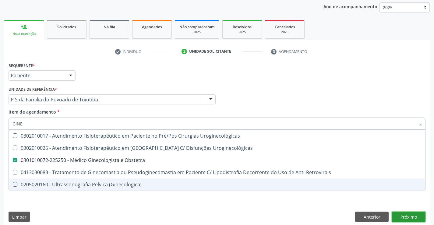
click at [407, 216] on div "Requerente * Paciente Profissional de Saúde Paciente Nenhum resultado encontrad…" at bounding box center [216, 143] width 425 height 165
checkbox Uroginecológicas "true"
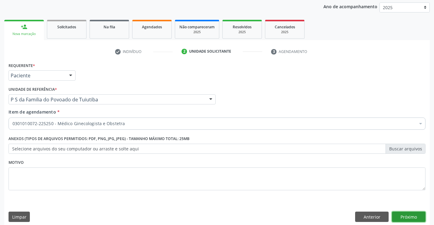
scroll to position [77, 0]
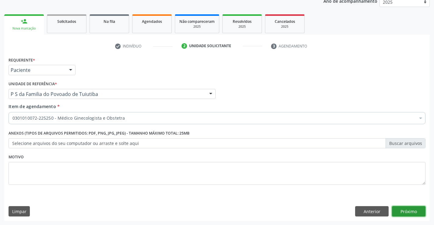
click at [401, 207] on button "Próximo" at bounding box center [408, 211] width 33 height 10
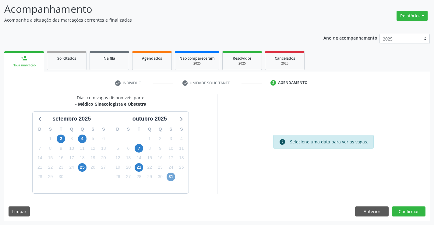
click at [169, 178] on span "31" at bounding box center [170, 177] width 9 height 9
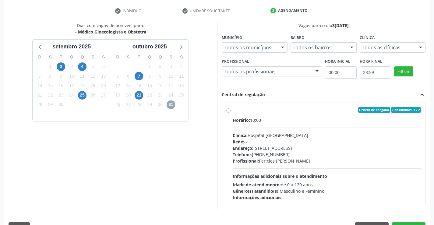
scroll to position [118, 0]
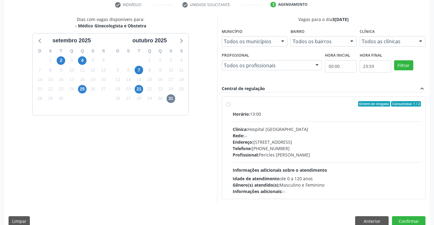
click at [232, 105] on label "Ordem de chegada Consumidos: 1 / 2 Horário: 13:00 Clínica: Hospital [GEOGRAPHIC…" at bounding box center [326, 147] width 188 height 93
click at [228, 105] on input "Ordem de chegada Consumidos: 1 / 2 Horário: 13:00 Clínica: Hospital [GEOGRAPHIC…" at bounding box center [228, 103] width 4 height 5
radio input "true"
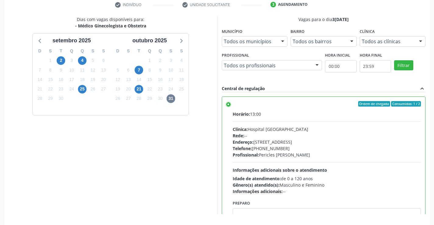
scroll to position [139, 0]
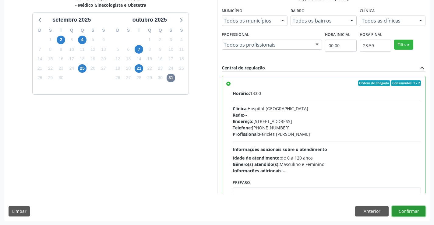
click at [407, 211] on button "Confirmar" at bounding box center [408, 211] width 33 height 10
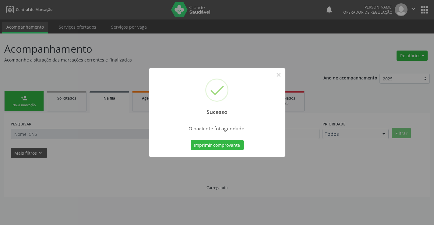
scroll to position [0, 0]
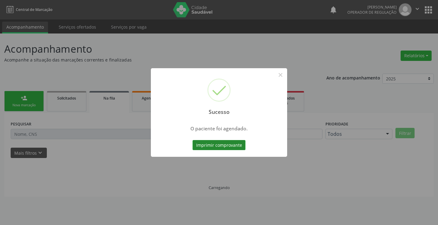
click at [209, 146] on button "Imprimir comprovante" at bounding box center [219, 145] width 53 height 10
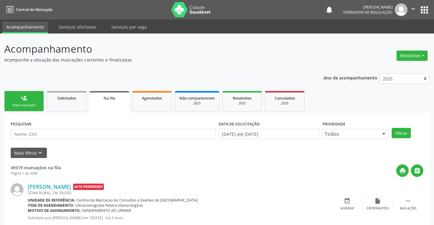
click at [20, 107] on div "Nova marcação" at bounding box center [24, 105] width 30 height 5
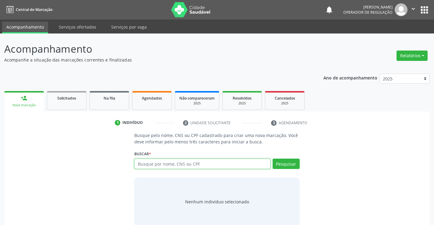
click at [177, 165] on input "text" at bounding box center [202, 164] width 136 height 10
type input "709806063026895"
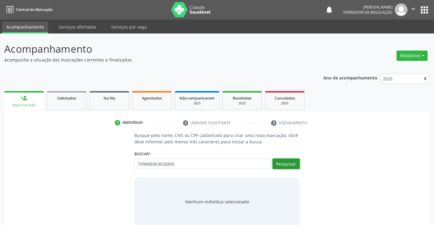
click at [280, 163] on button "Pesquisar" at bounding box center [285, 164] width 27 height 10
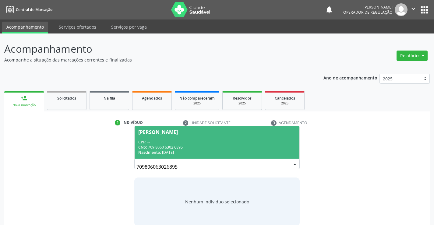
click at [160, 141] on div "CPF: --" at bounding box center [216, 141] width 157 height 5
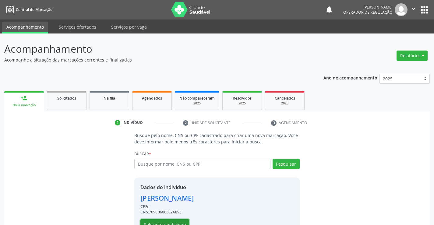
click at [179, 221] on button "Selecionar indivíduo" at bounding box center [164, 224] width 49 height 10
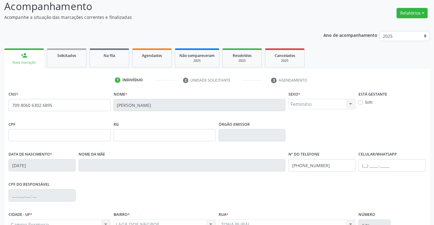
scroll to position [46, 0]
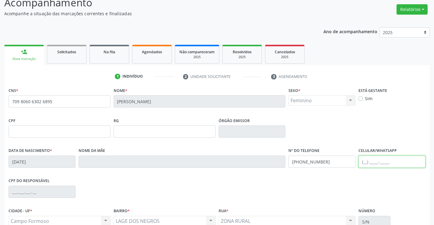
click at [363, 162] on input "text" at bounding box center [391, 161] width 67 height 12
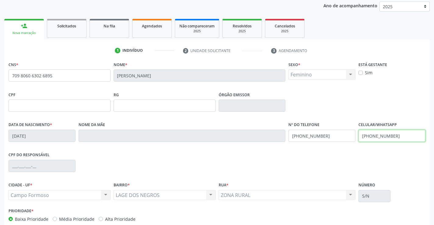
scroll to position [105, 0]
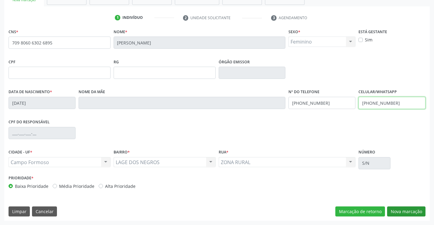
type input "[PHONE_NUMBER]"
click at [398, 210] on button "Nova marcação" at bounding box center [406, 211] width 38 height 10
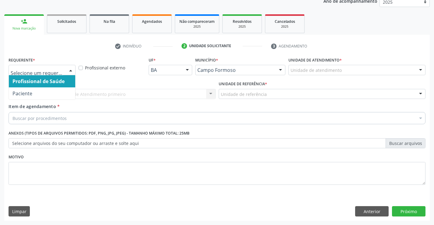
click at [71, 70] on div at bounding box center [70, 70] width 9 height 10
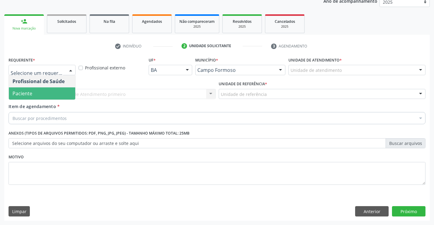
click at [48, 94] on span "Paciente" at bounding box center [42, 93] width 66 height 12
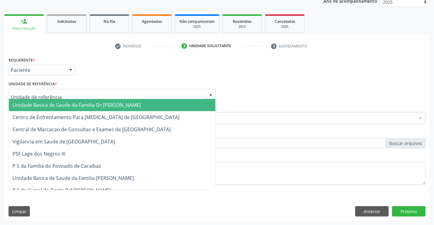
click at [55, 93] on div at bounding box center [112, 94] width 207 height 10
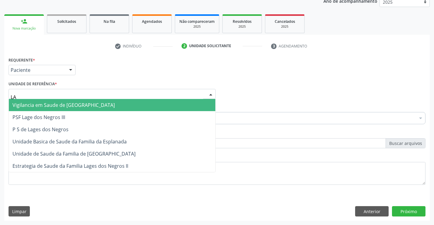
type input "LAG"
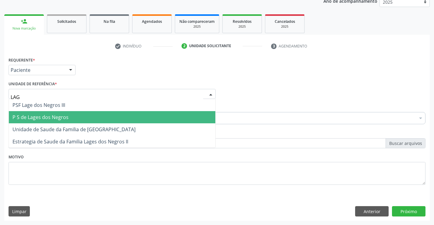
click at [23, 114] on span "P S de Lages dos Negros" at bounding box center [40, 117] width 56 height 7
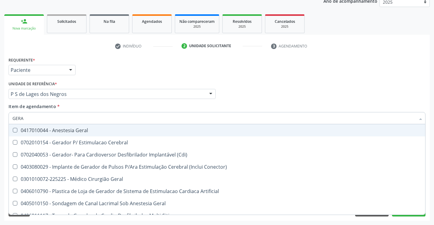
type input "GERAL"
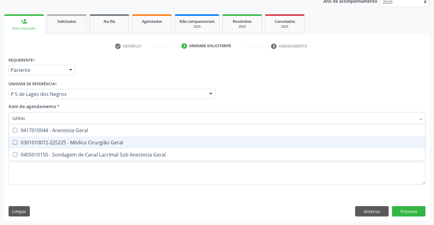
click at [71, 141] on div "0301010072-225225 - Médico Cirurgião Geral" at bounding box center [216, 142] width 409 height 5
checkbox Geral "true"
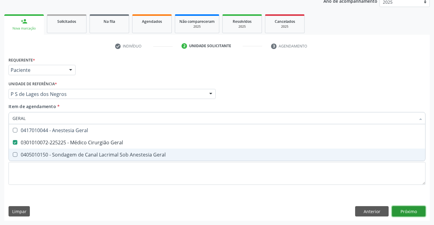
click at [406, 208] on div "Requerente * Paciente Profissional de Saúde Paciente Nenhum resultado encontrad…" at bounding box center [216, 137] width 425 height 165
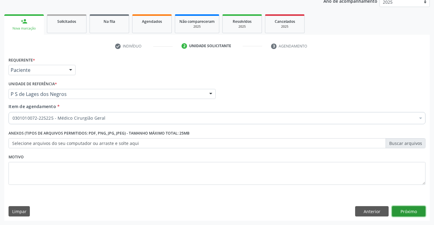
click at [415, 211] on button "Próximo" at bounding box center [408, 211] width 33 height 10
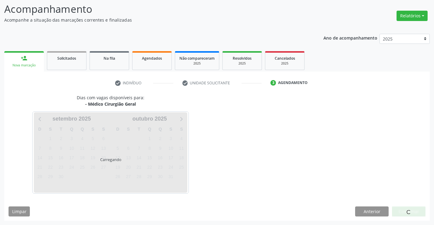
scroll to position [40, 0]
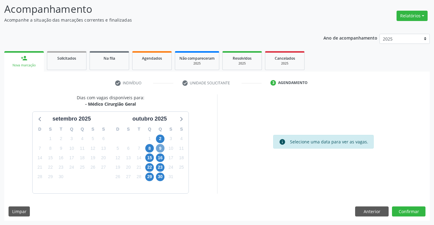
click at [162, 148] on span "9" at bounding box center [160, 148] width 9 height 9
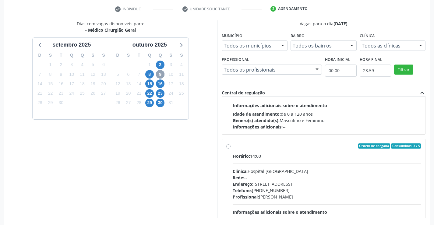
scroll to position [69, 0]
click at [232, 145] on label "Ordem de chegada Consumidos: 3 / 5 Horário: 14:00 Clínica: Hospital [GEOGRAPHIC…" at bounding box center [326, 189] width 188 height 93
click at [227, 145] on input "Ordem de chegada Consumidos: 3 / 5 Horário: 14:00 Clínica: Hospital [GEOGRAPHIC…" at bounding box center [228, 145] width 4 height 5
radio input "true"
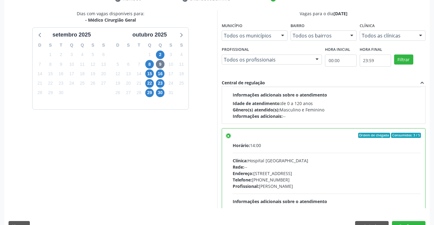
scroll to position [139, 0]
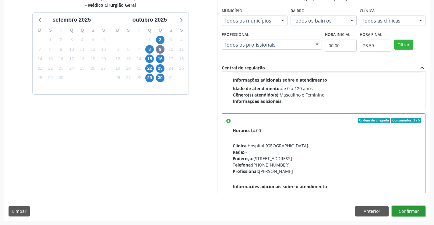
click at [409, 211] on button "Confirmar" at bounding box center [408, 211] width 33 height 10
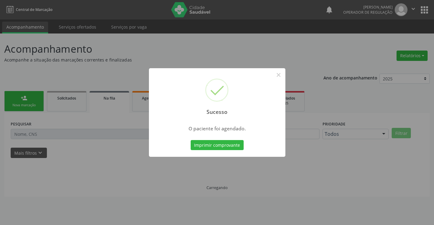
scroll to position [0, 0]
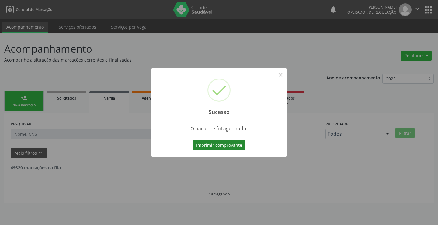
click at [214, 142] on button "Imprimir comprovante" at bounding box center [219, 145] width 53 height 10
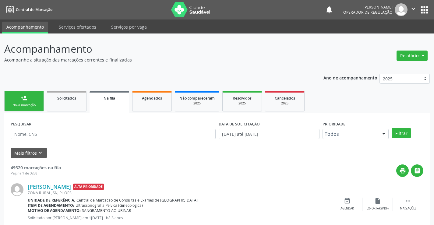
click at [415, 8] on icon "" at bounding box center [413, 8] width 7 height 7
click at [392, 38] on link "Sair" at bounding box center [397, 37] width 42 height 9
